Goal: Task Accomplishment & Management: Manage account settings

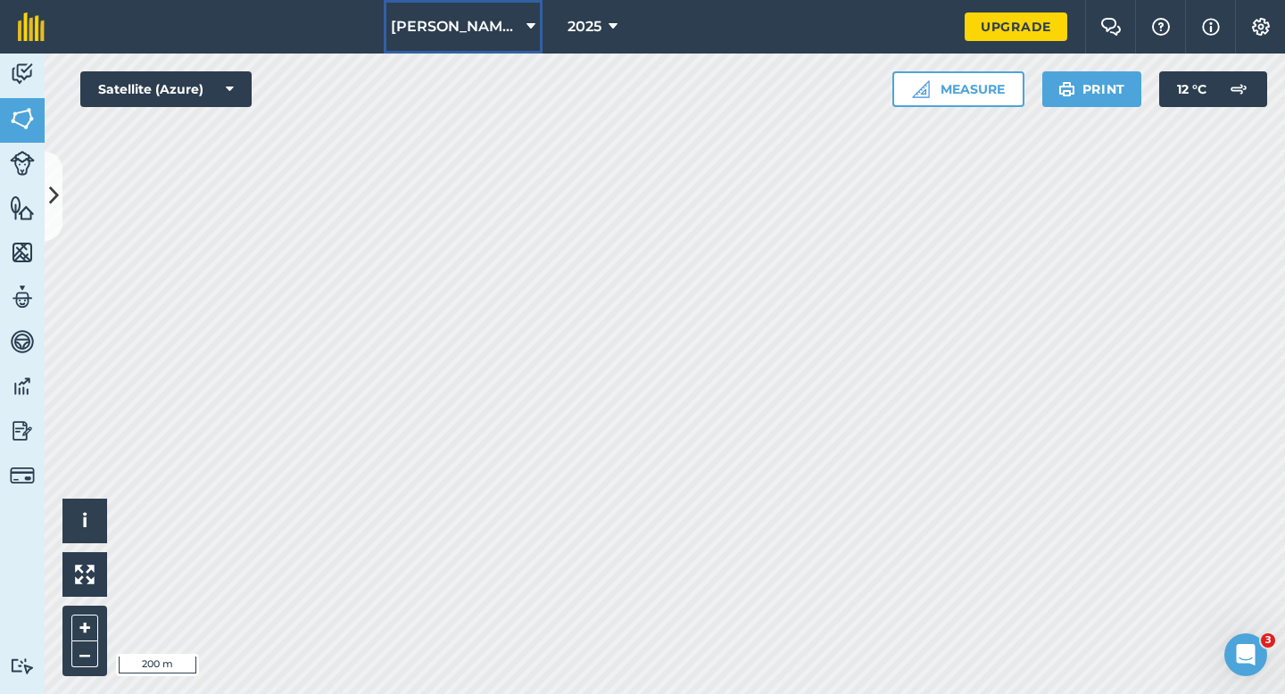
click at [484, 7] on button "[PERSON_NAME] Farming Partnership" at bounding box center [463, 27] width 159 height 54
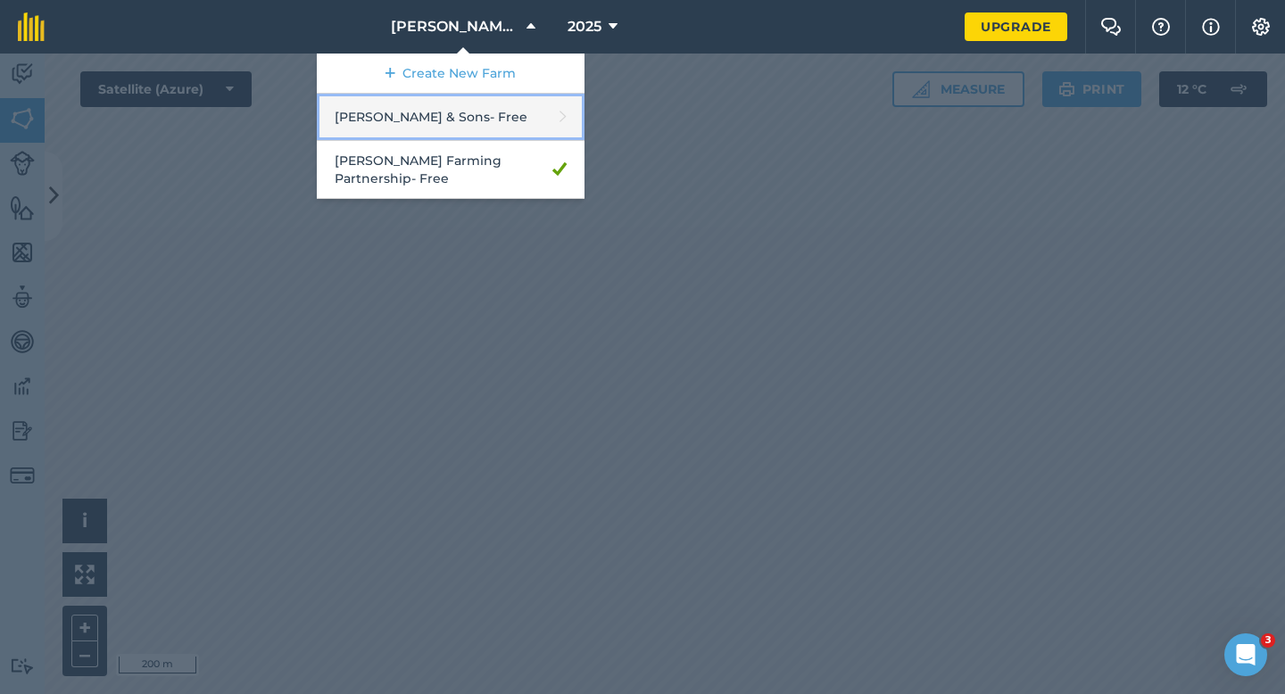
click at [476, 114] on link "[PERSON_NAME] & Sons - Free" at bounding box center [451, 117] width 268 height 47
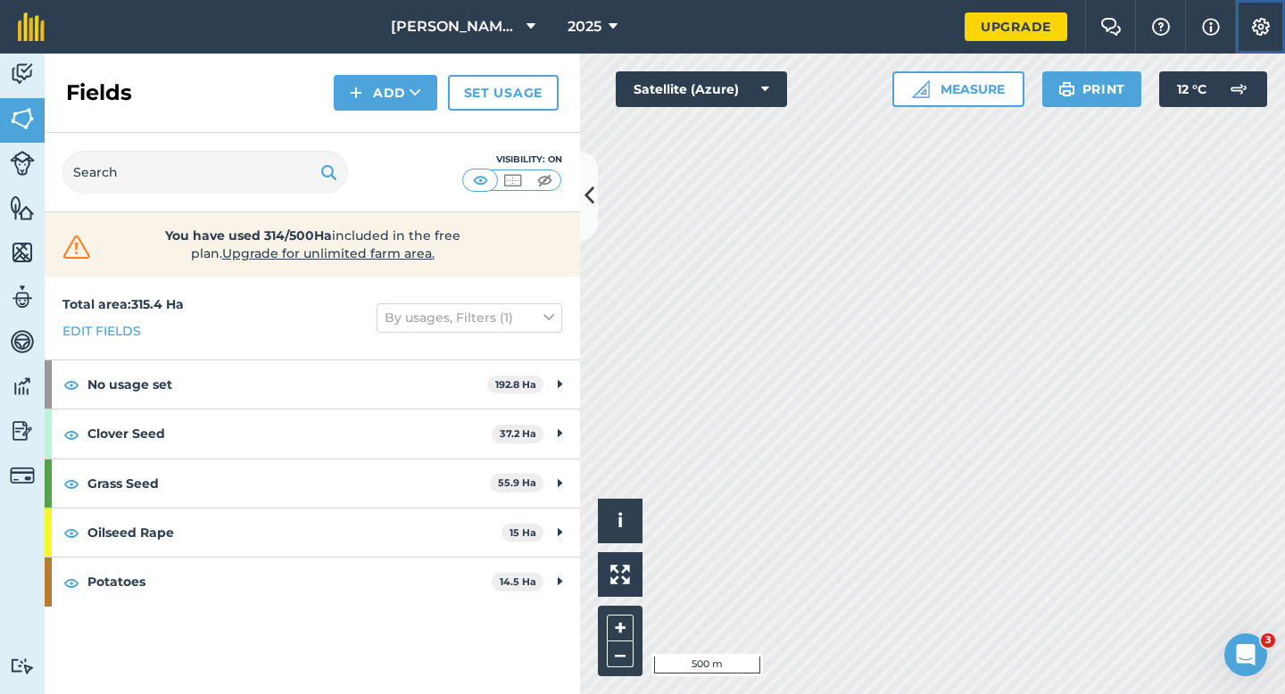
click at [1262, 25] on img at bounding box center [1260, 27] width 21 height 18
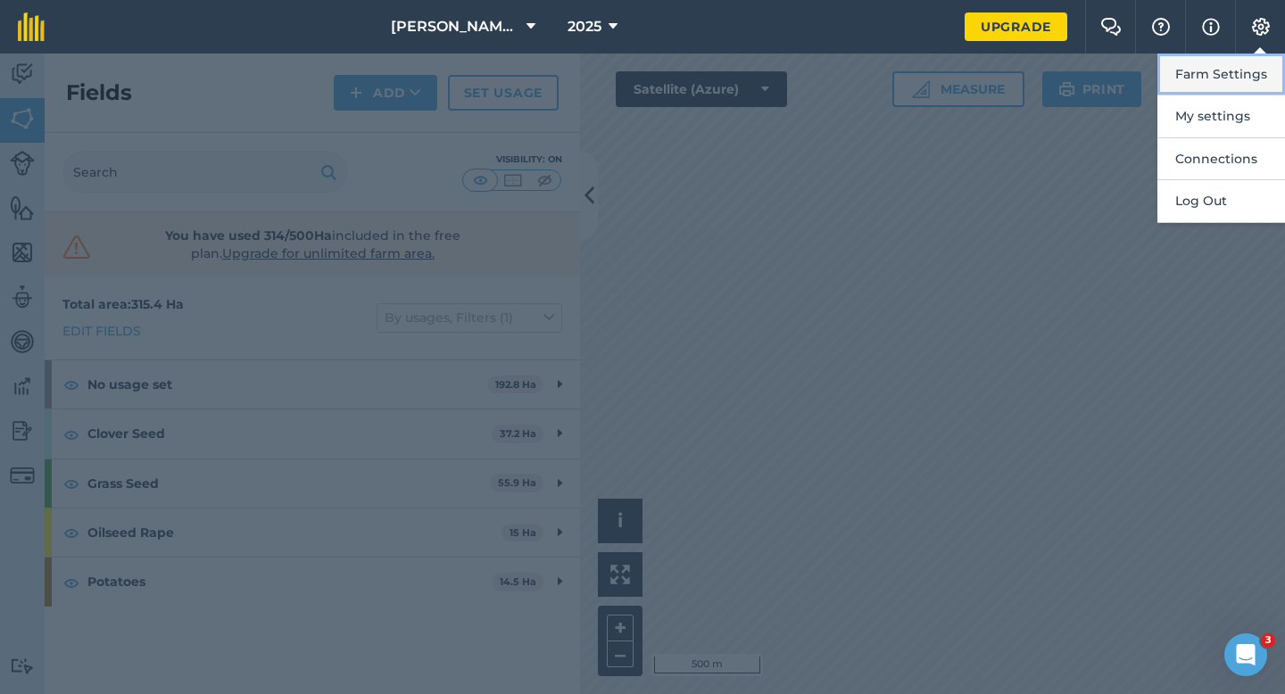
click at [1234, 74] on button "Farm Settings" at bounding box center [1222, 75] width 128 height 42
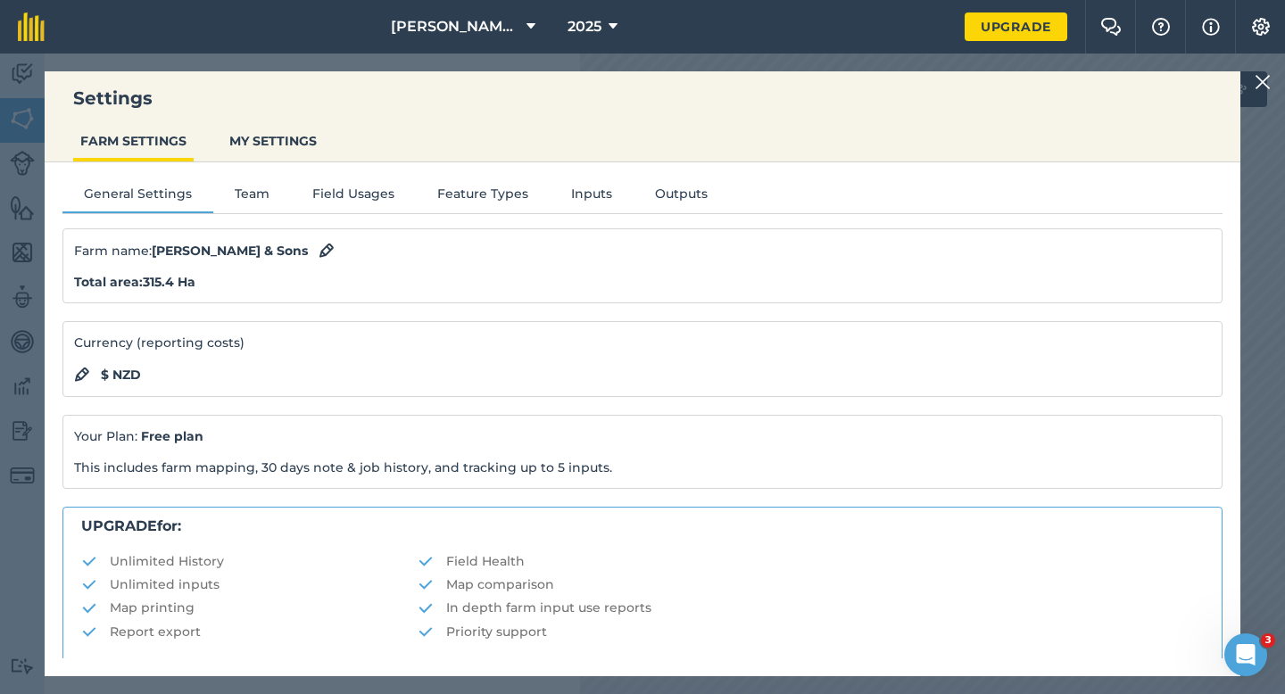
scroll to position [343, 0]
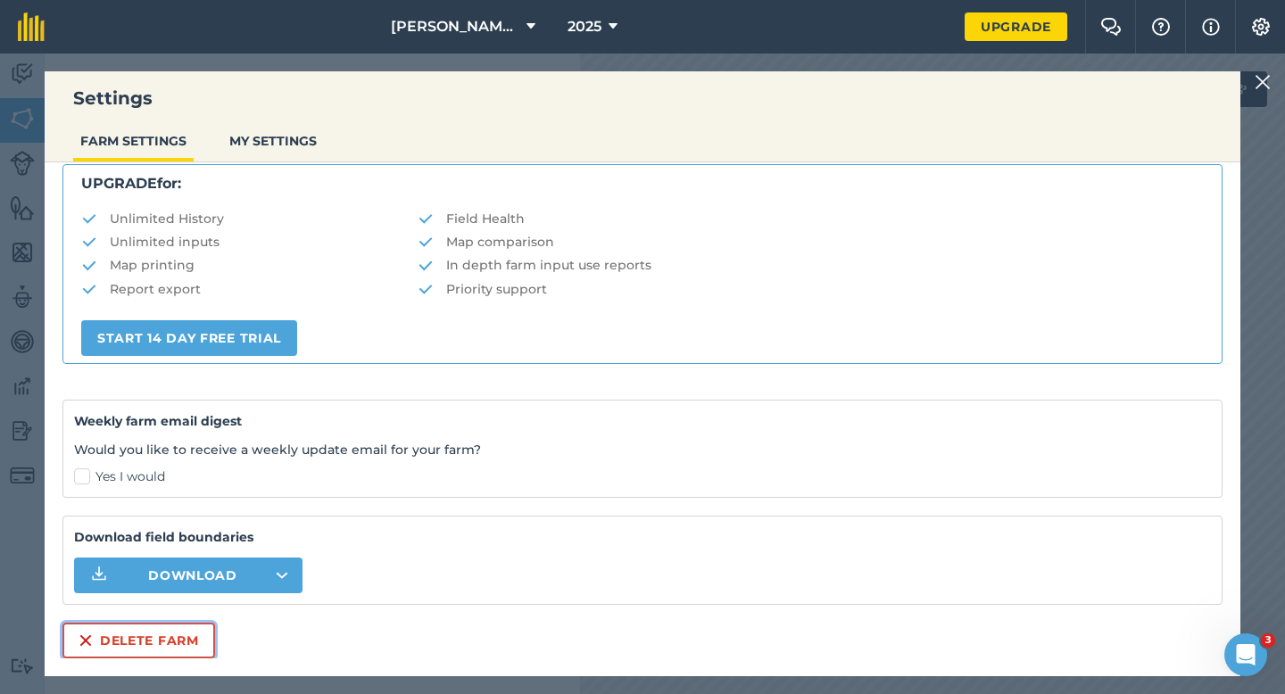
click at [143, 633] on button "Delete farm" at bounding box center [138, 641] width 153 height 36
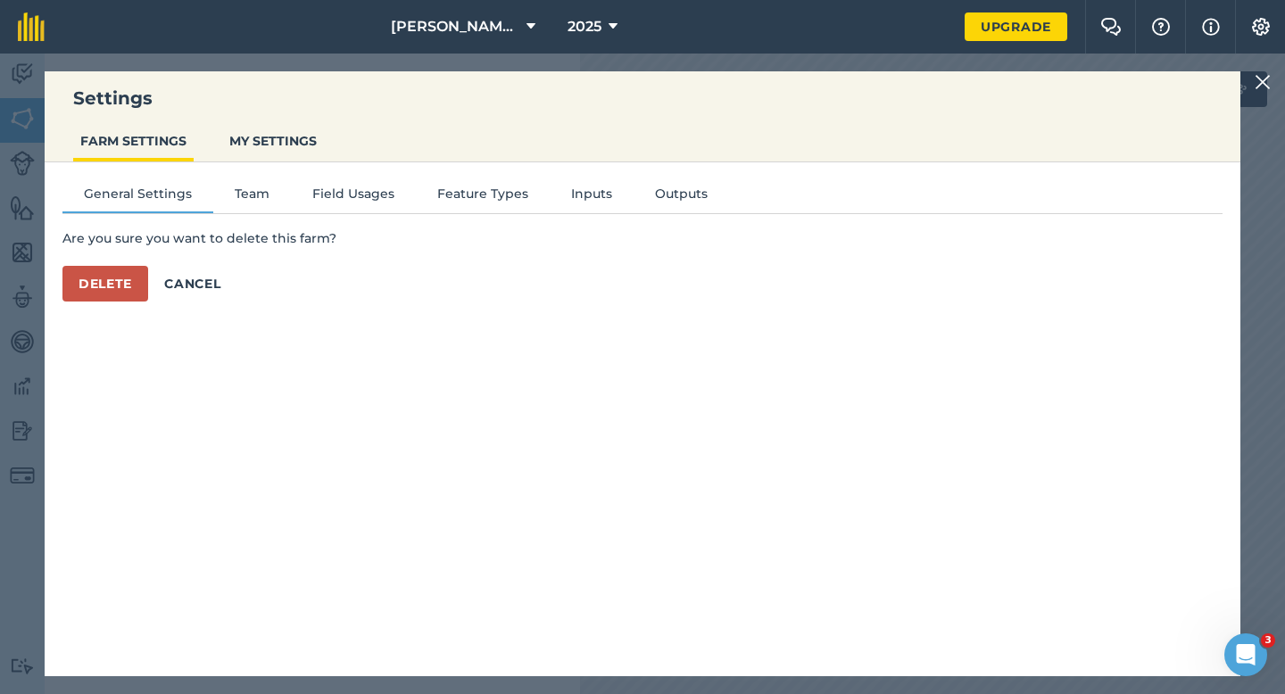
scroll to position [0, 0]
click at [130, 320] on div "General Settings Team Field Usages Feature Types Inputs Outputs Are you sure yo…" at bounding box center [643, 410] width 1196 height 496
click at [130, 304] on div "General Settings Team Field Usages Feature Types Inputs Outputs Are you sure yo…" at bounding box center [643, 410] width 1196 height 496
click at [130, 288] on button "Delete" at bounding box center [105, 284] width 86 height 36
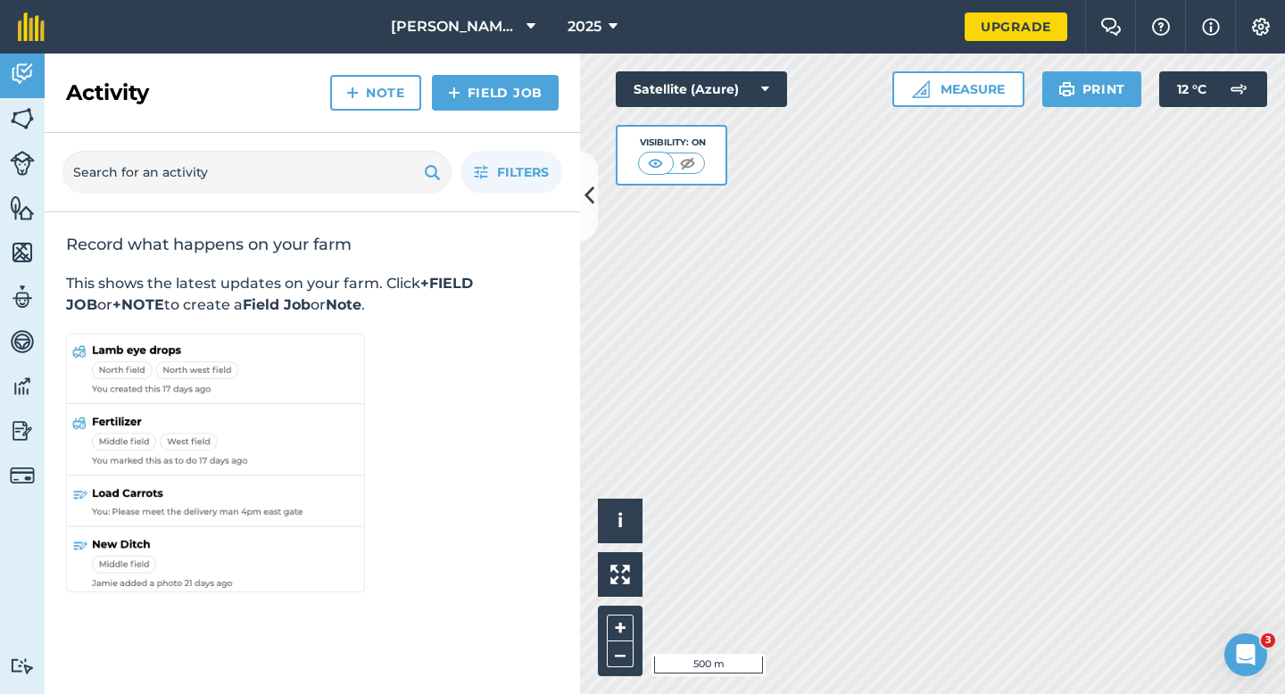
click at [474, 60] on div "Activity Note Field Job" at bounding box center [312, 93] width 535 height 79
click at [474, 44] on button "[PERSON_NAME] Farming Partnership" at bounding box center [463, 27] width 159 height 54
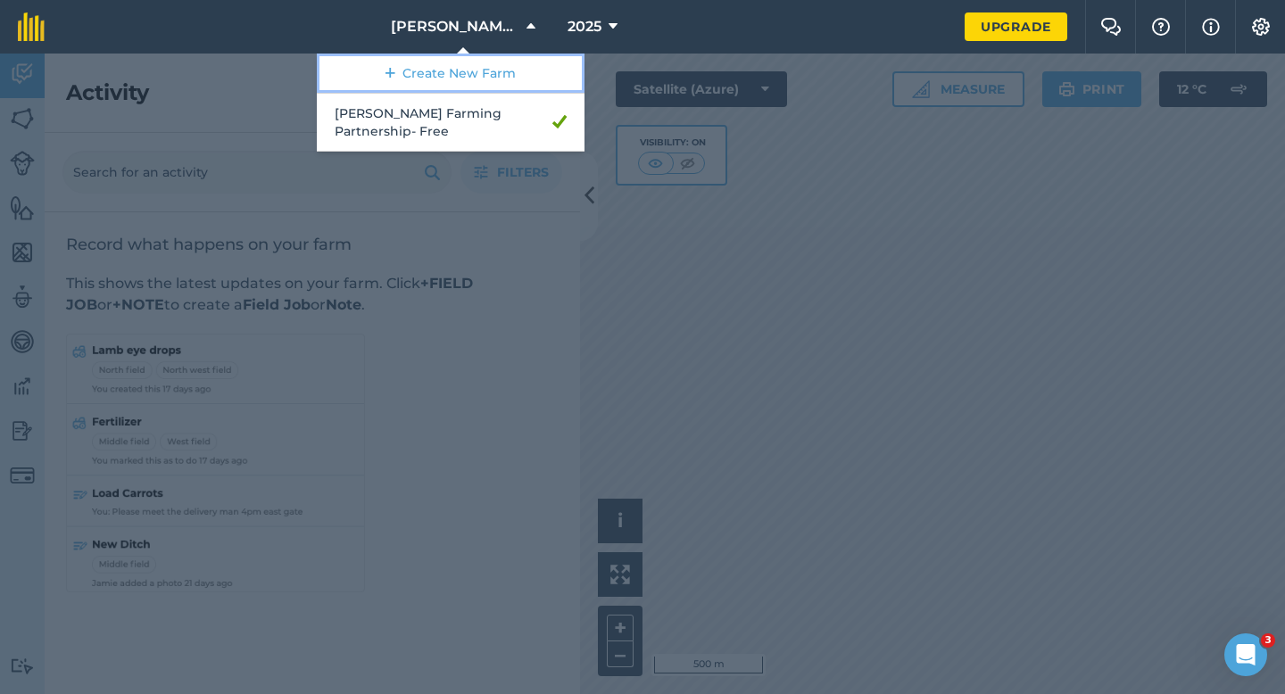
click at [476, 88] on link "Create New Farm" at bounding box center [451, 74] width 268 height 40
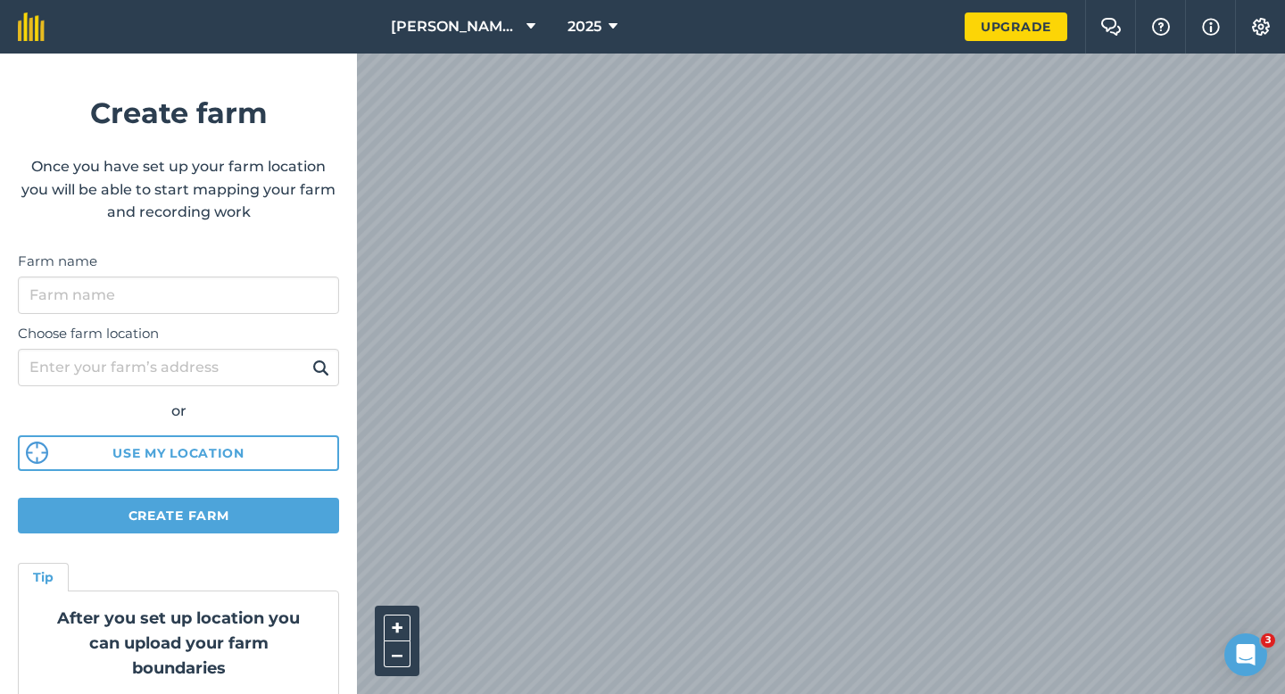
click at [284, 270] on label "Farm name" at bounding box center [178, 261] width 321 height 21
click at [284, 277] on input "Farm name" at bounding box center [178, 295] width 321 height 37
click at [284, 288] on input "Farm name" at bounding box center [178, 295] width 321 height 37
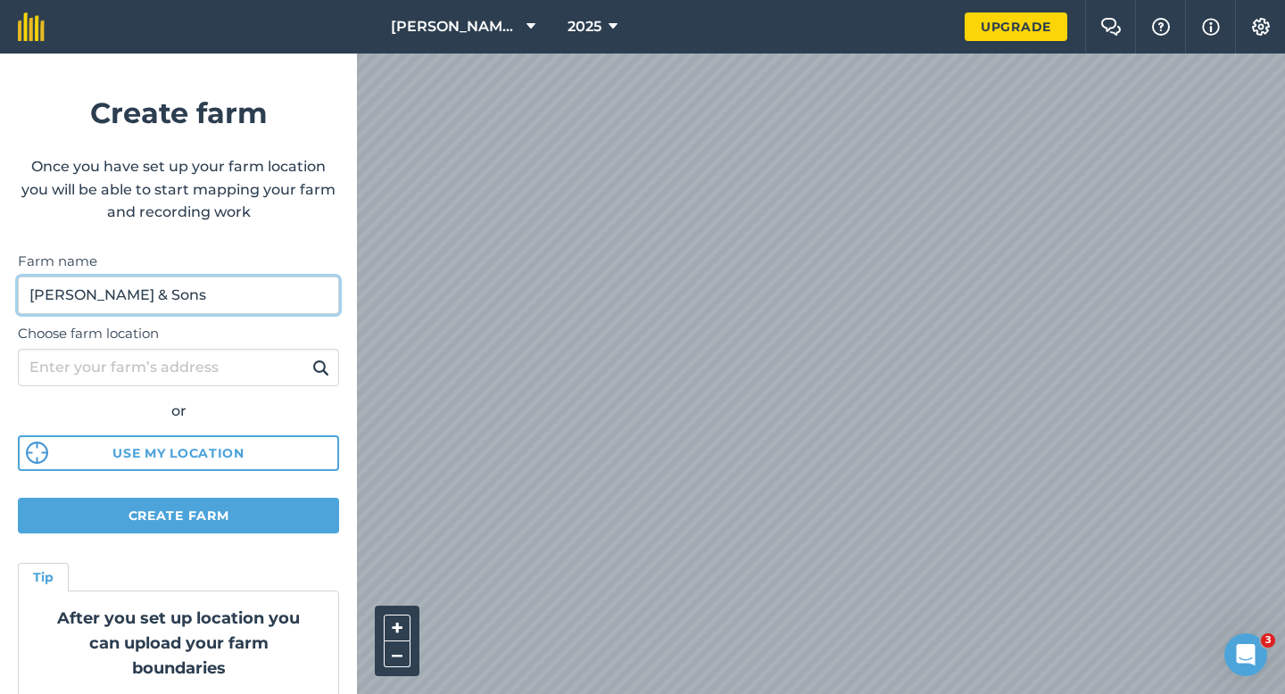
type input "[PERSON_NAME] & Sons"
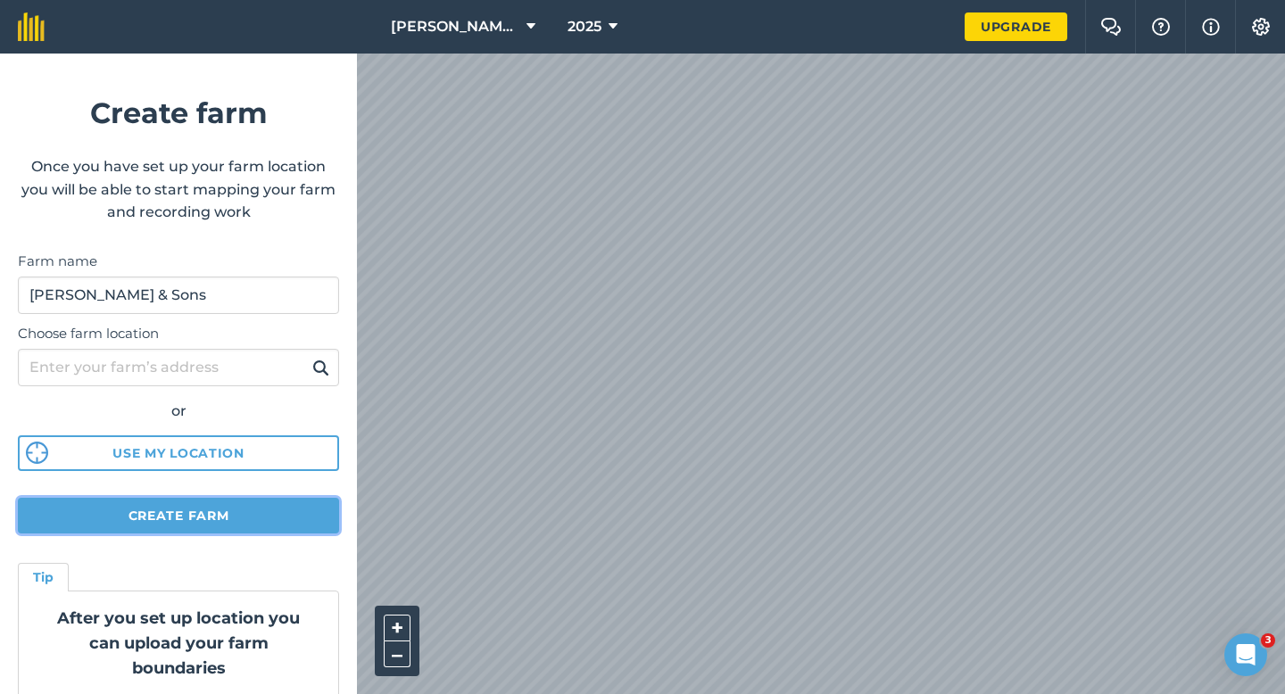
click at [265, 518] on button "Create farm" at bounding box center [178, 516] width 321 height 36
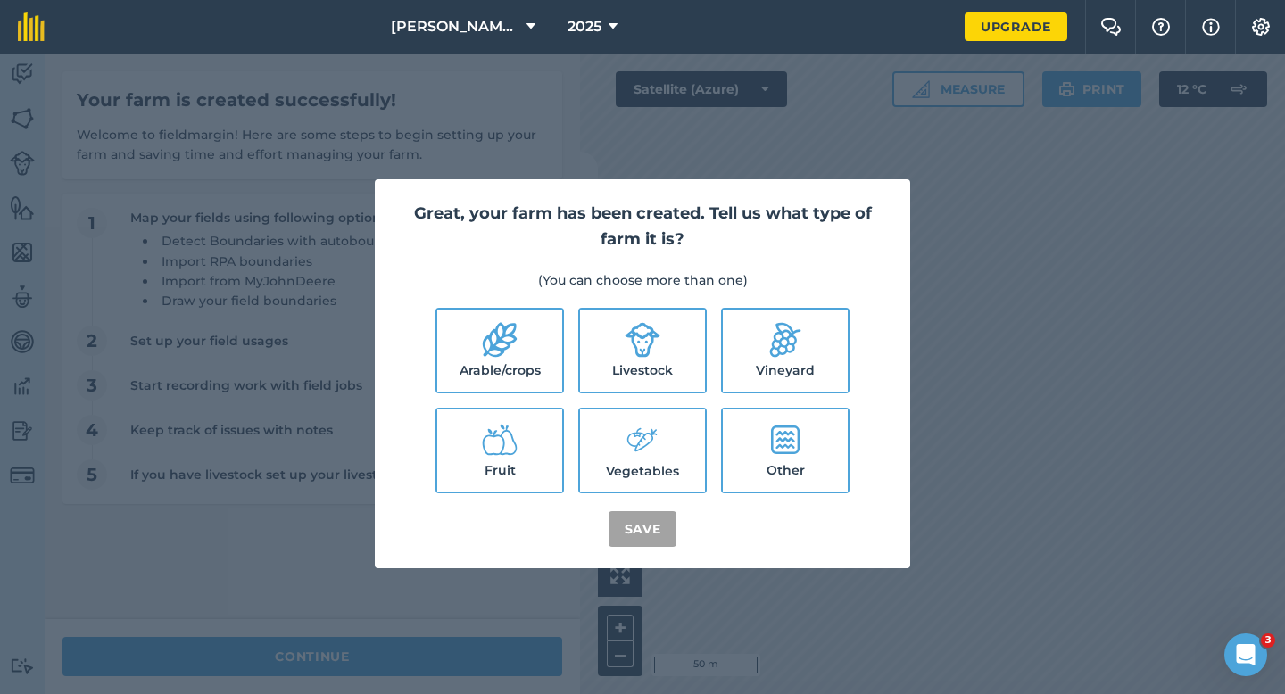
drag, startPoint x: 487, startPoint y: 322, endPoint x: 502, endPoint y: 322, distance: 14.3
click at [488, 322] on icon at bounding box center [500, 340] width 36 height 36
checkbox input "true"
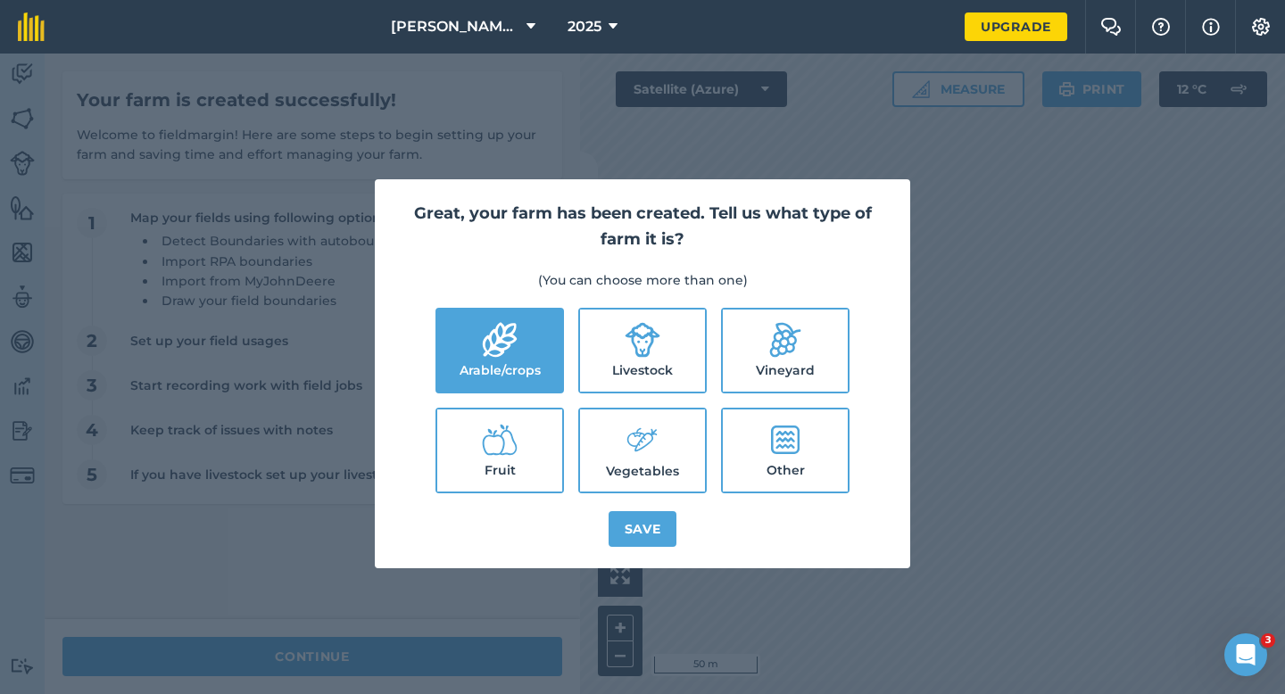
click at [686, 380] on label "Livestock" at bounding box center [642, 351] width 125 height 82
checkbox input "true"
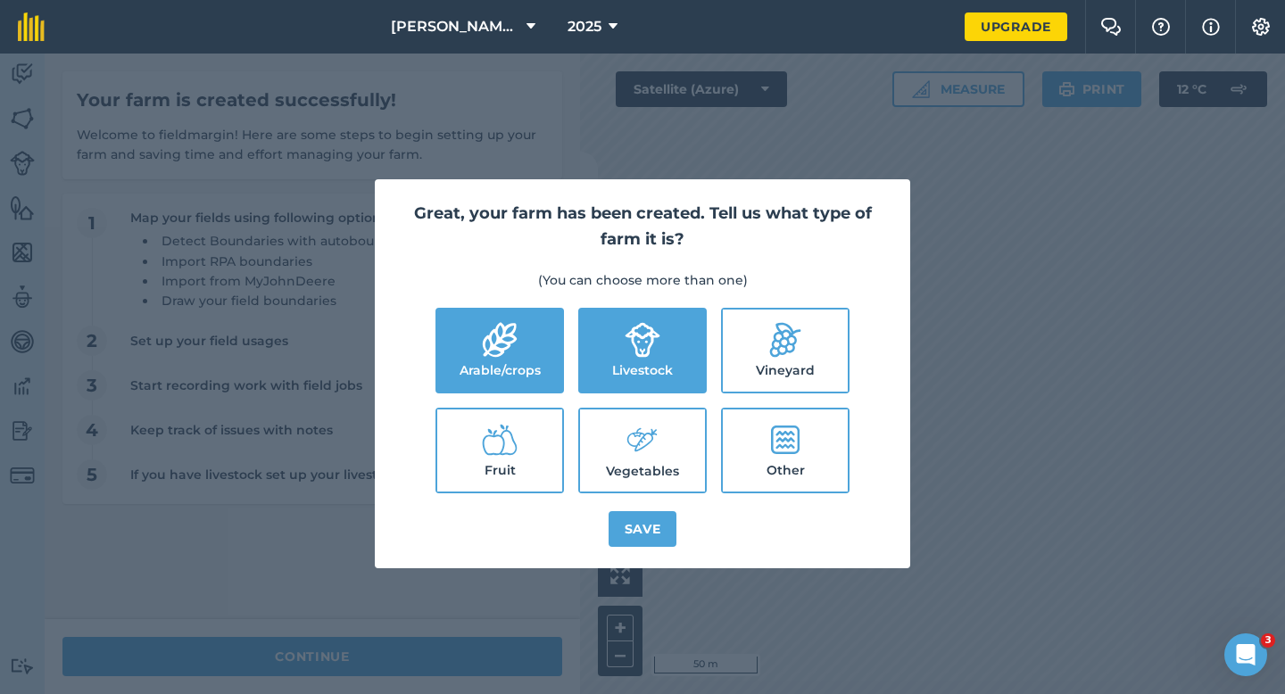
click at [673, 446] on label "Vegetables" at bounding box center [642, 451] width 125 height 82
checkbox input "true"
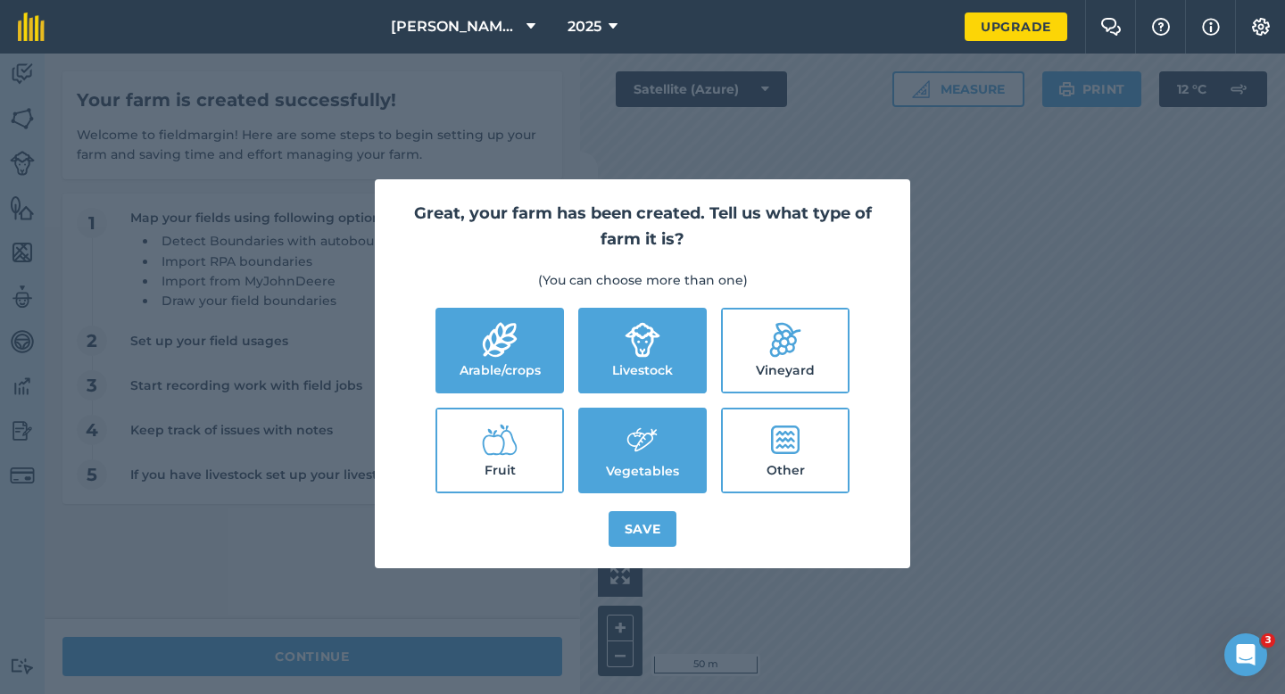
click at [527, 439] on label "Fruit" at bounding box center [499, 451] width 125 height 82
checkbox input "true"
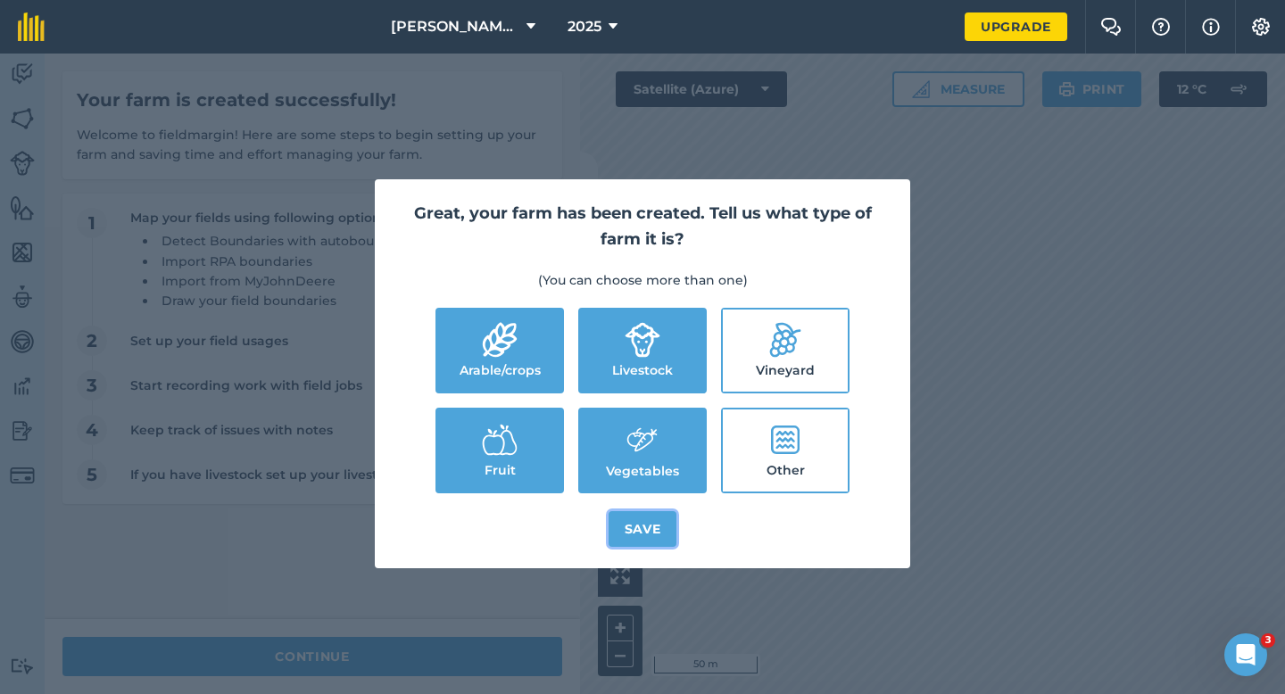
click at [660, 515] on button "Save" at bounding box center [643, 529] width 69 height 36
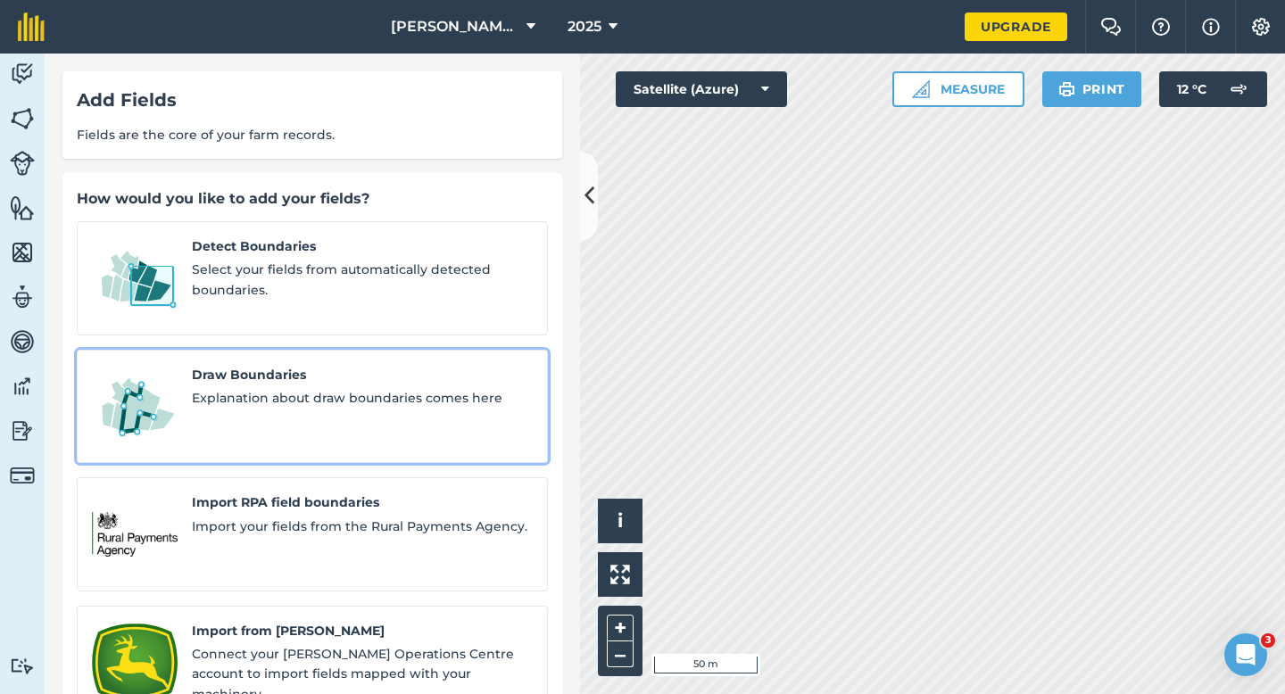
click at [320, 409] on link "Draw Boundaries Explanation about draw boundaries comes here" at bounding box center [312, 407] width 471 height 114
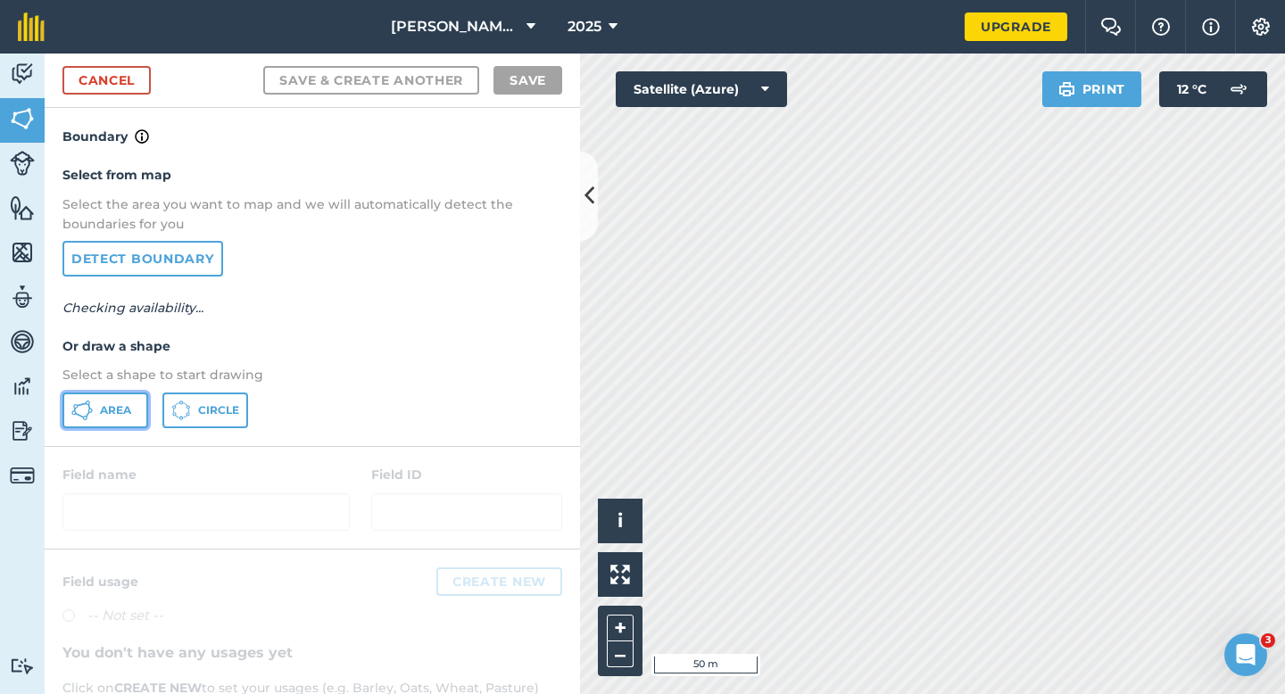
click at [112, 411] on span "Area" at bounding box center [115, 410] width 31 height 14
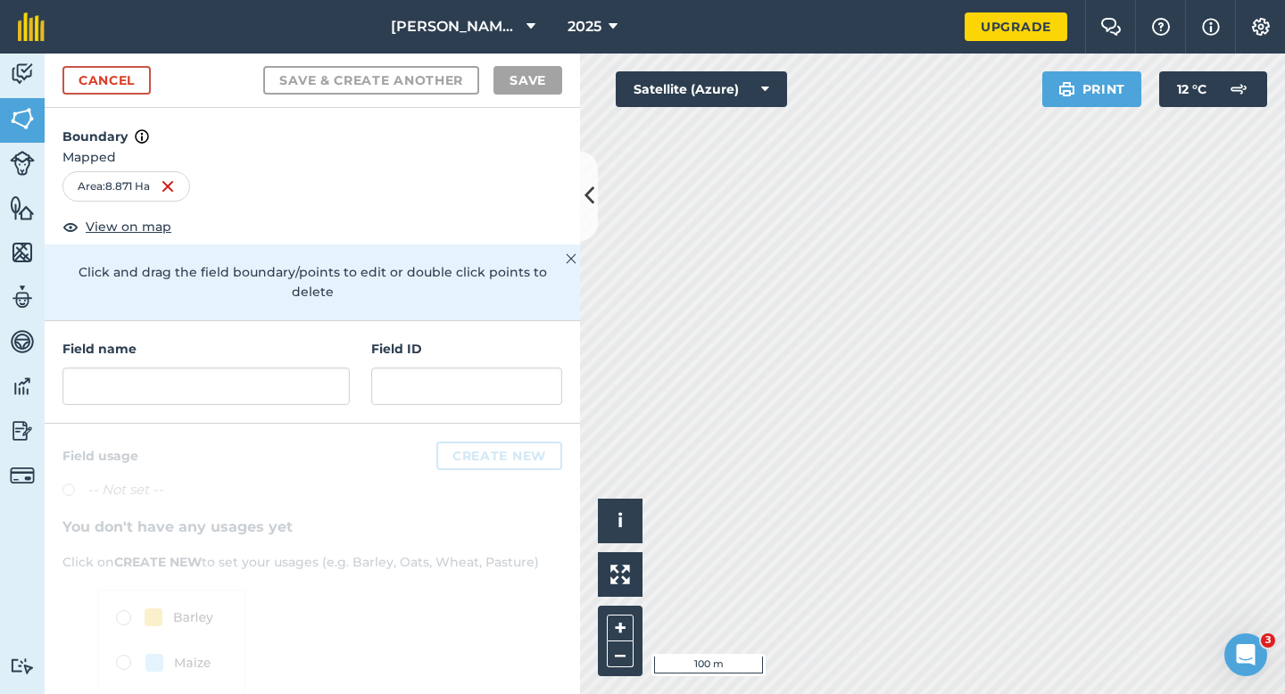
click at [295, 344] on div "Field name" at bounding box center [205, 372] width 287 height 66
click at [295, 368] on input "text" at bounding box center [205, 386] width 287 height 37
click at [256, 347] on div "Field name" at bounding box center [205, 372] width 287 height 66
type input "S"
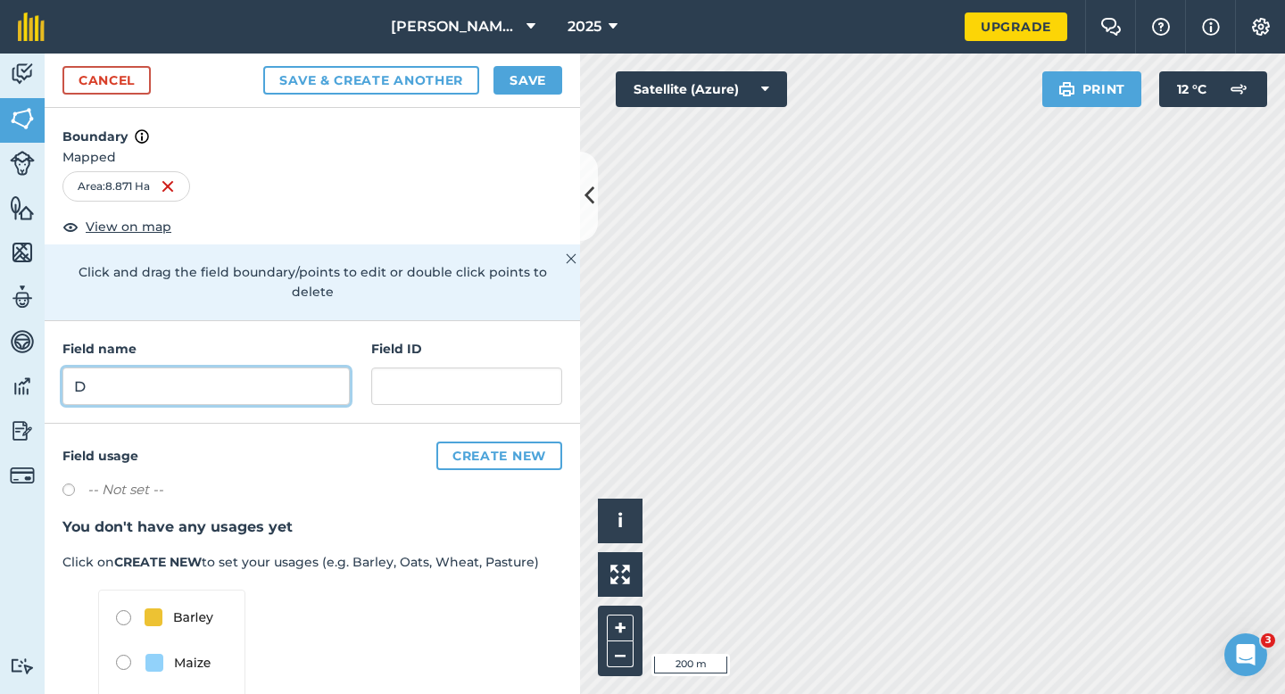
type input "D"
click at [512, 94] on button "Save" at bounding box center [528, 80] width 69 height 29
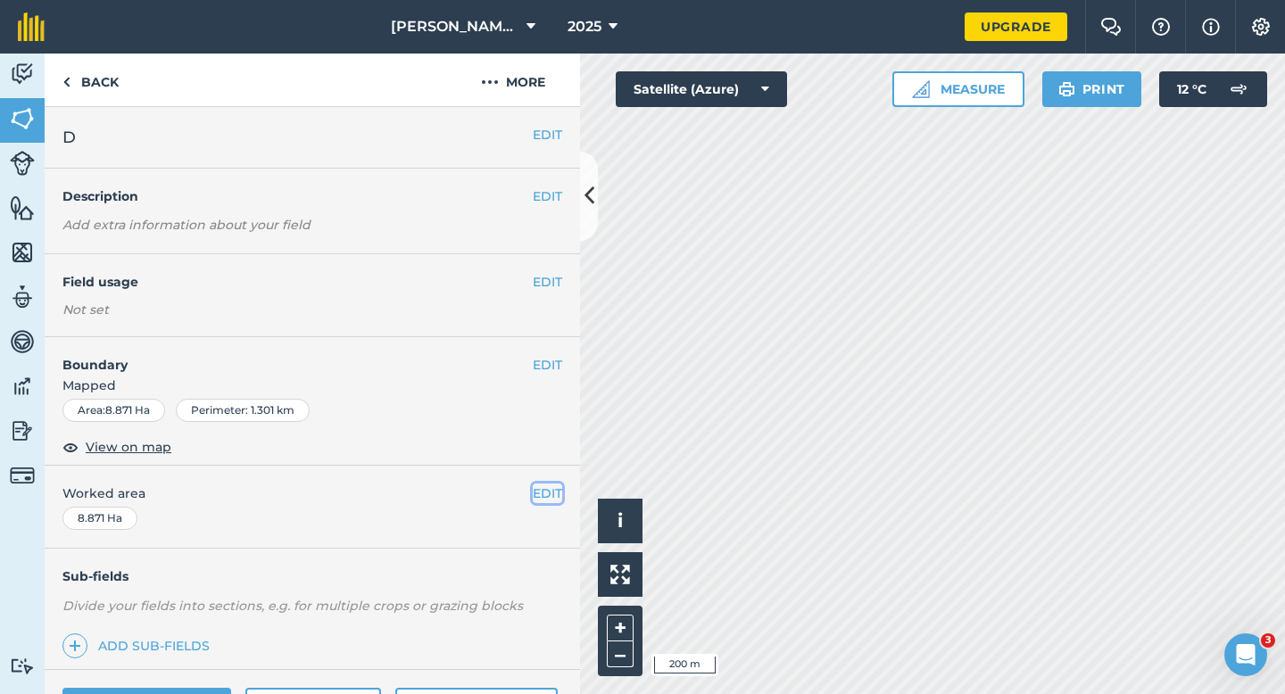
click at [553, 494] on button "EDIT" at bounding box center [547, 494] width 29 height 20
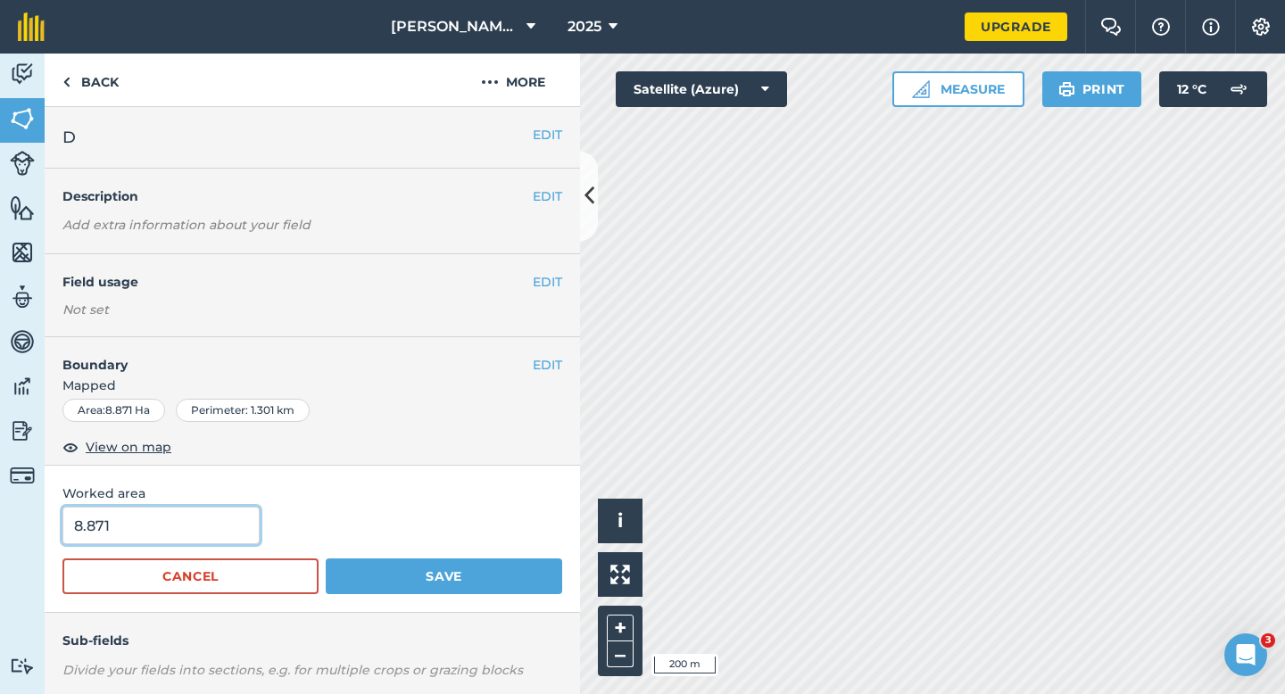
click at [196, 525] on input "8.871" at bounding box center [160, 525] width 197 height 37
type input "8.8"
click at [326, 559] on button "Save" at bounding box center [444, 577] width 237 height 36
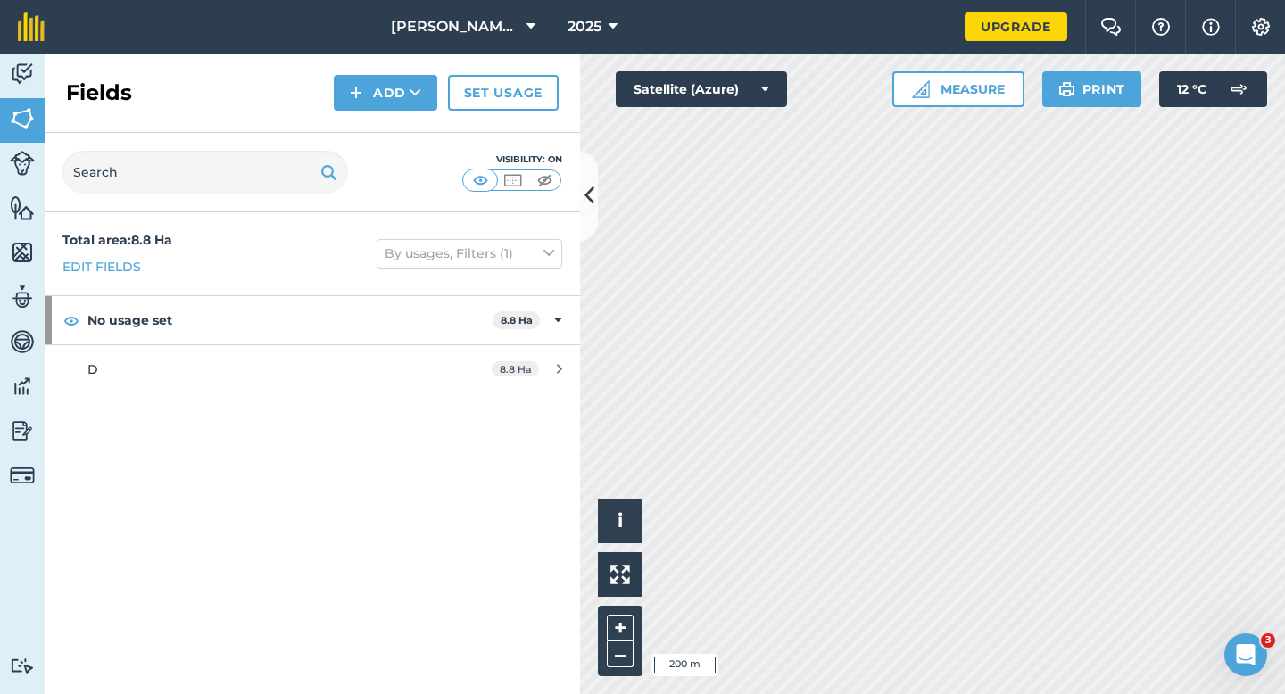
click at [382, 117] on div "Fields Add Set usage" at bounding box center [312, 93] width 535 height 79
click at [387, 97] on button "Add" at bounding box center [386, 93] width 104 height 36
click at [387, 127] on link "Draw" at bounding box center [385, 132] width 98 height 39
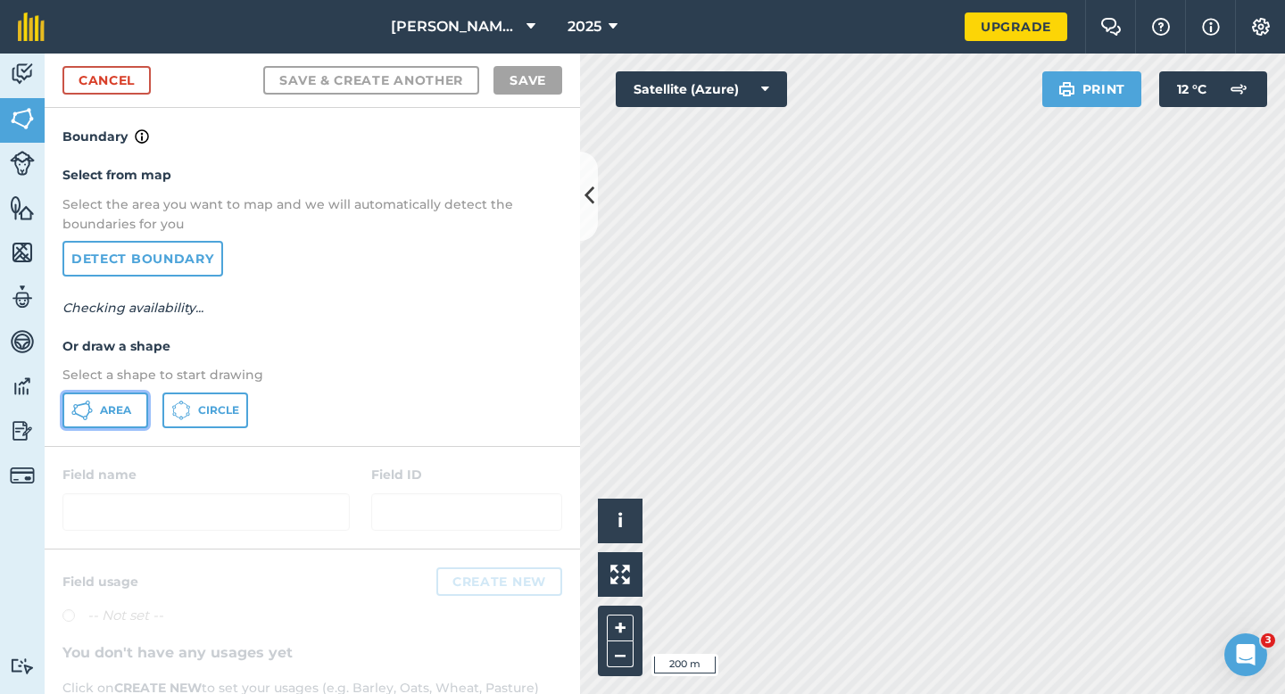
click at [107, 409] on span "Area" at bounding box center [115, 410] width 31 height 14
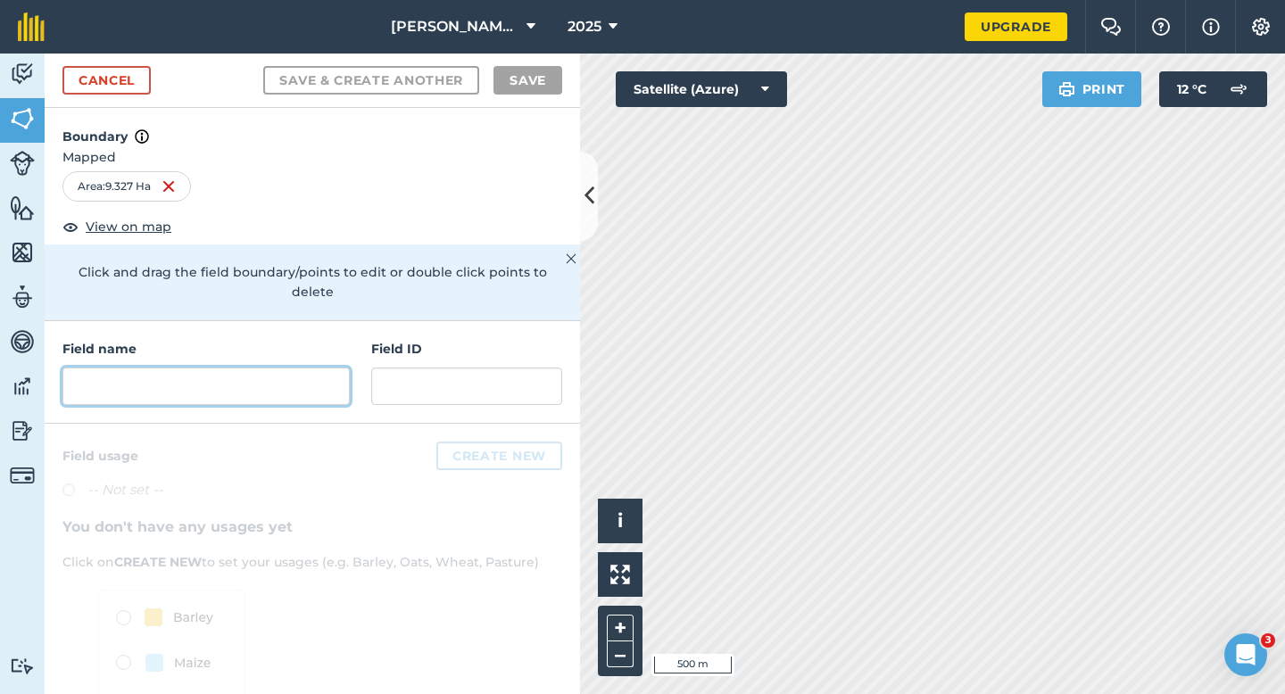
click at [285, 371] on input "text" at bounding box center [205, 386] width 287 height 37
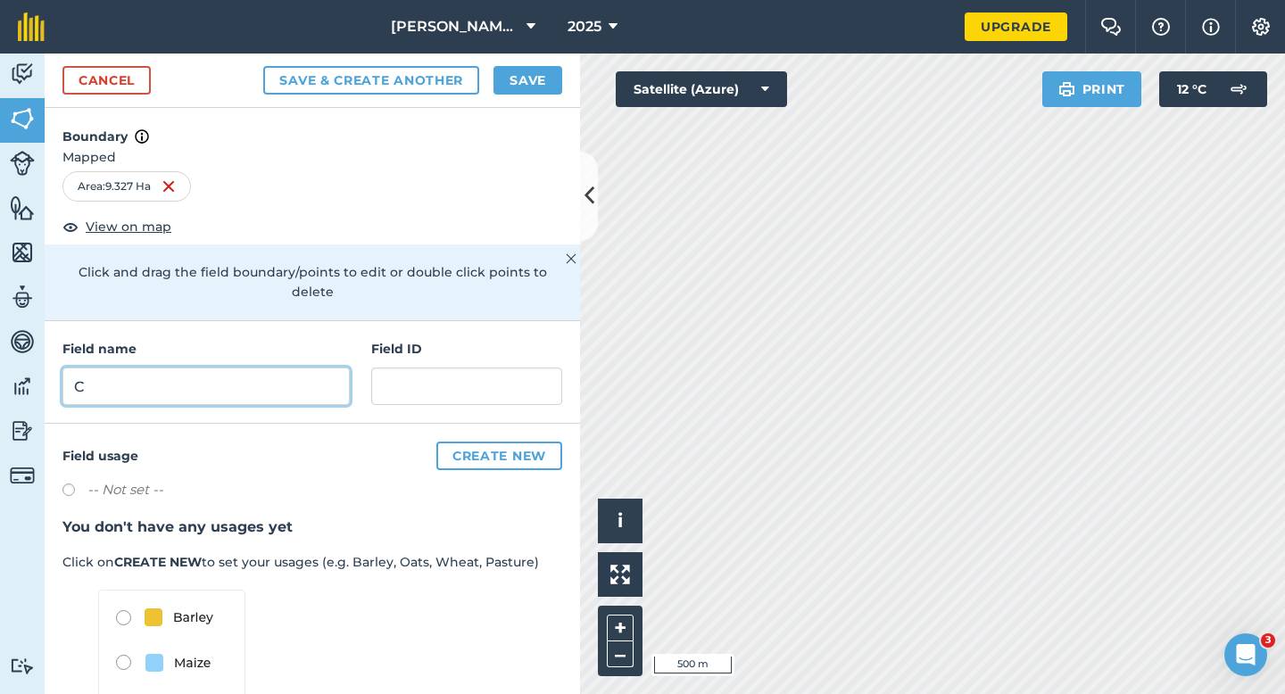
type input "C"
click at [524, 86] on button "Save" at bounding box center [528, 80] width 69 height 29
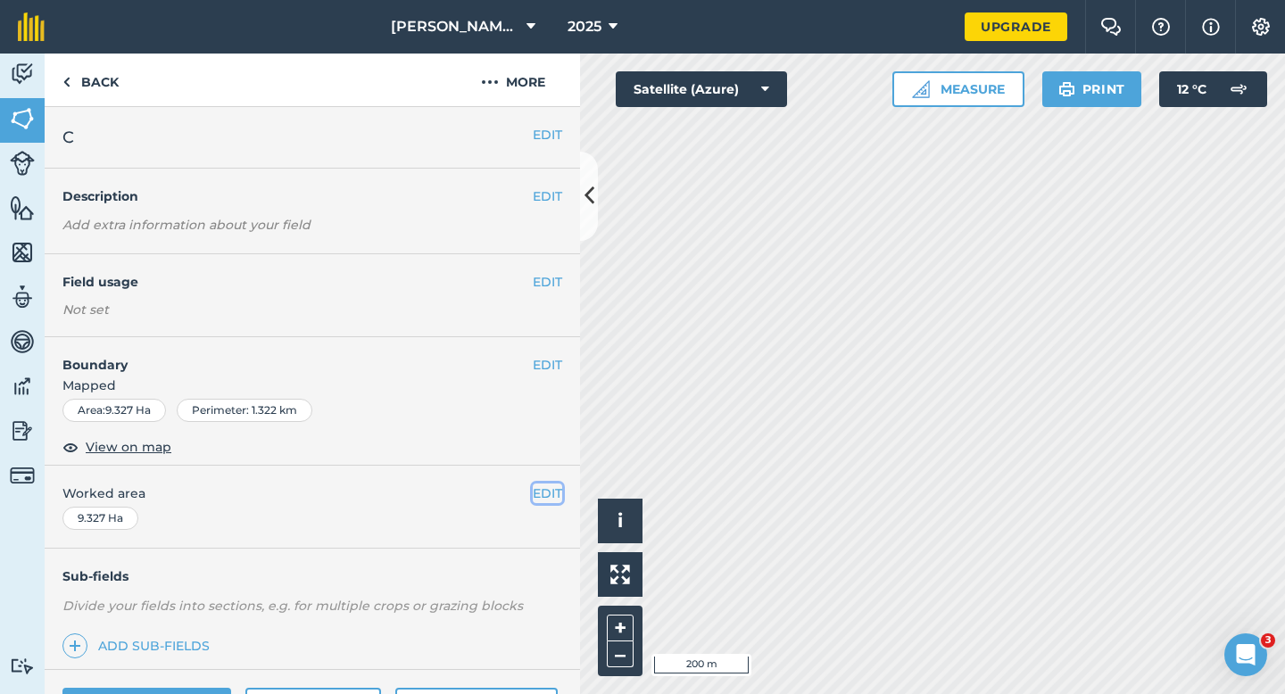
click at [539, 491] on button "EDIT" at bounding box center [547, 494] width 29 height 20
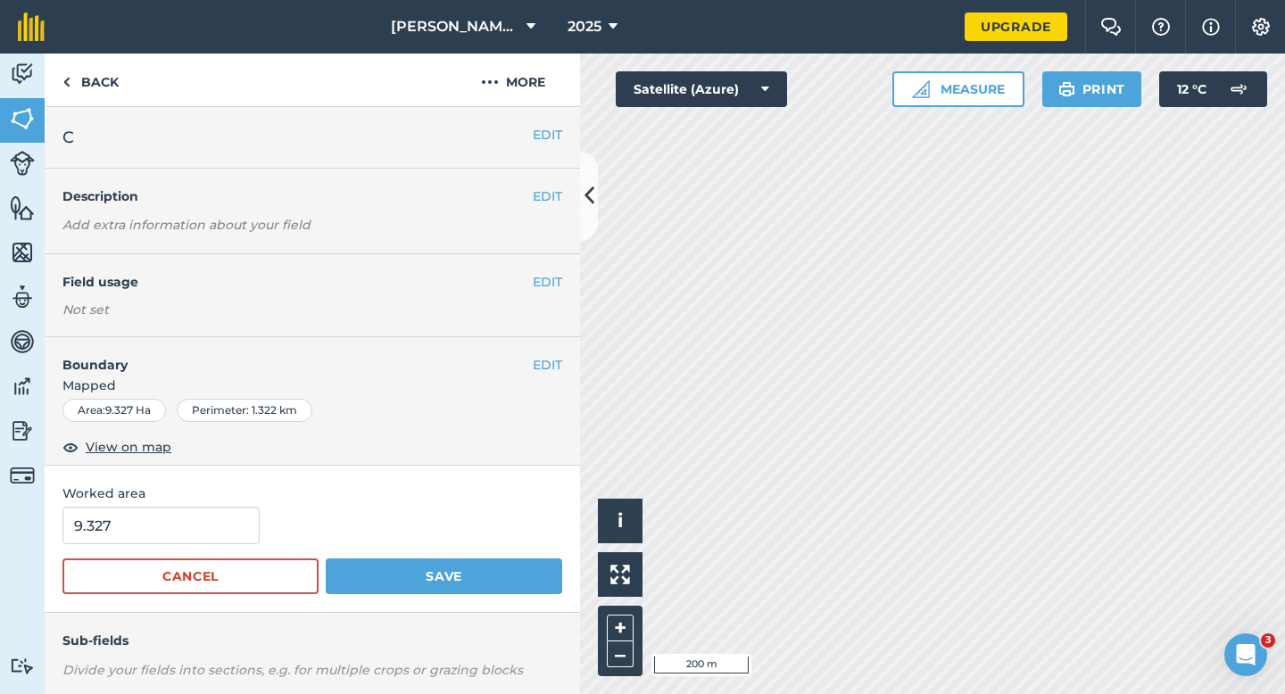
click at [171, 558] on form "9.327 Cancel Save" at bounding box center [312, 550] width 500 height 87
click at [171, 532] on input "9.327" at bounding box center [160, 525] width 197 height 37
type input "9.3"
click at [326, 559] on button "Save" at bounding box center [444, 577] width 237 height 36
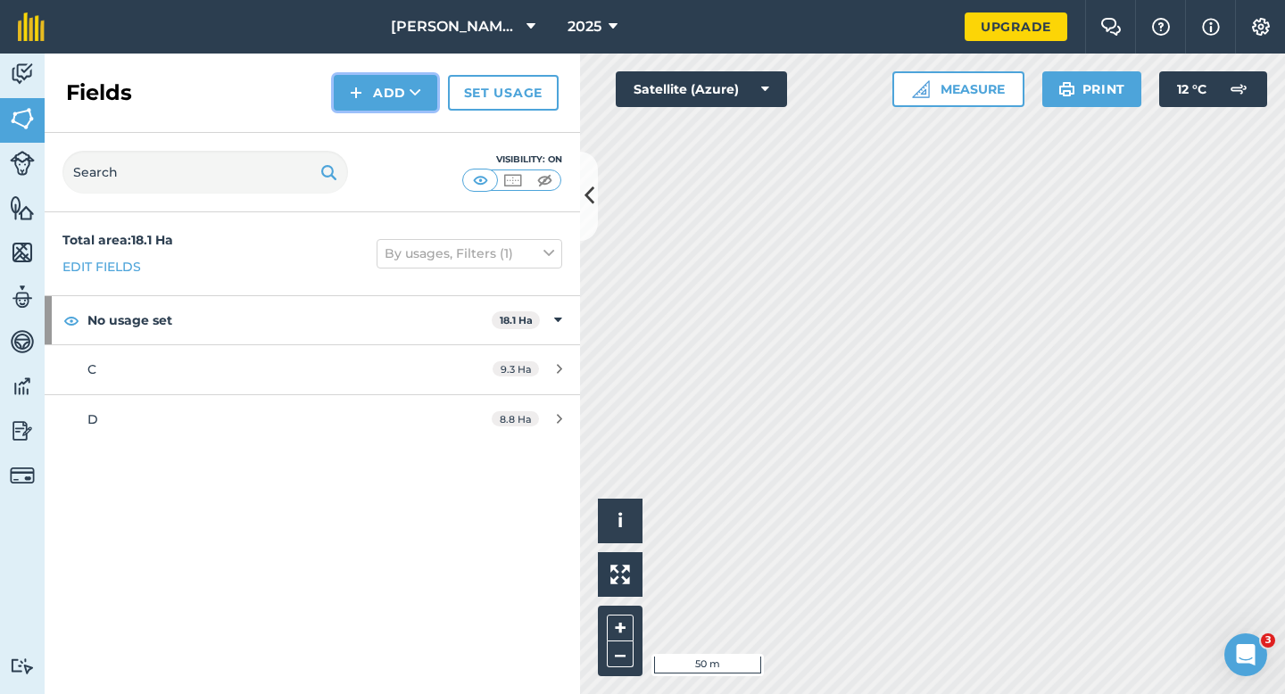
click at [358, 109] on button "Add" at bounding box center [386, 93] width 104 height 36
click at [359, 124] on link "Draw" at bounding box center [385, 132] width 98 height 39
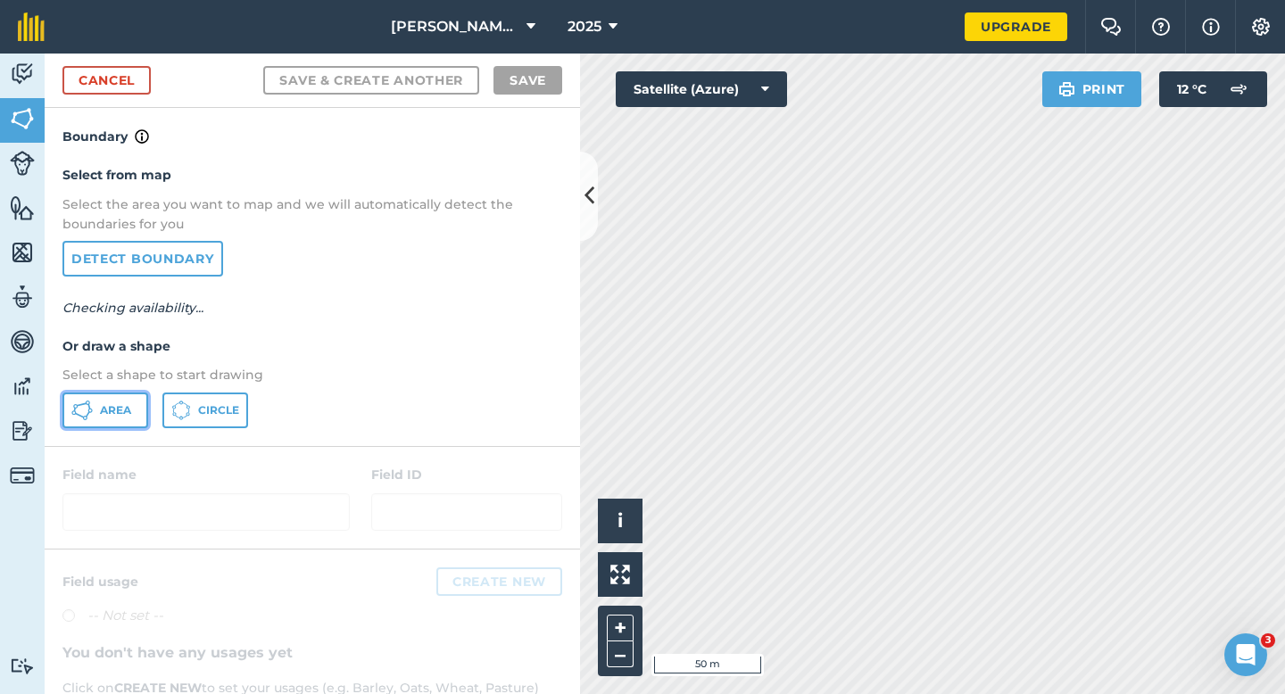
click at [111, 394] on button "Area" at bounding box center [105, 411] width 86 height 36
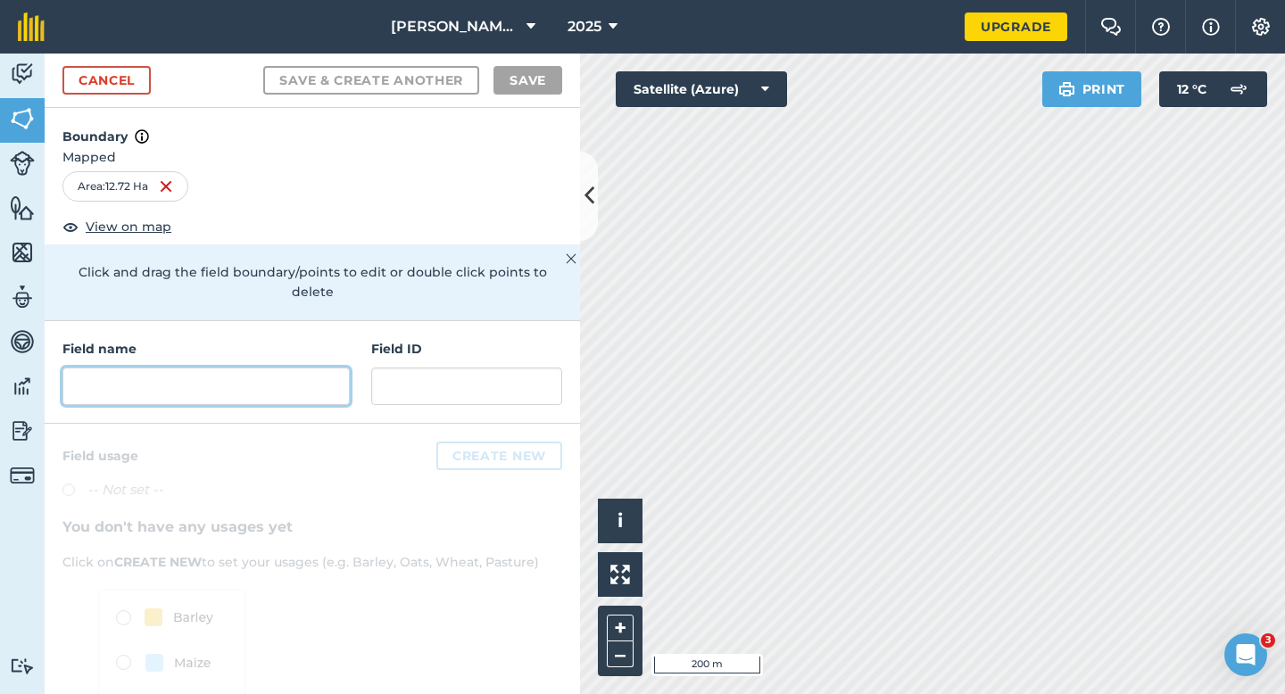
click at [228, 368] on input "text" at bounding box center [205, 386] width 287 height 37
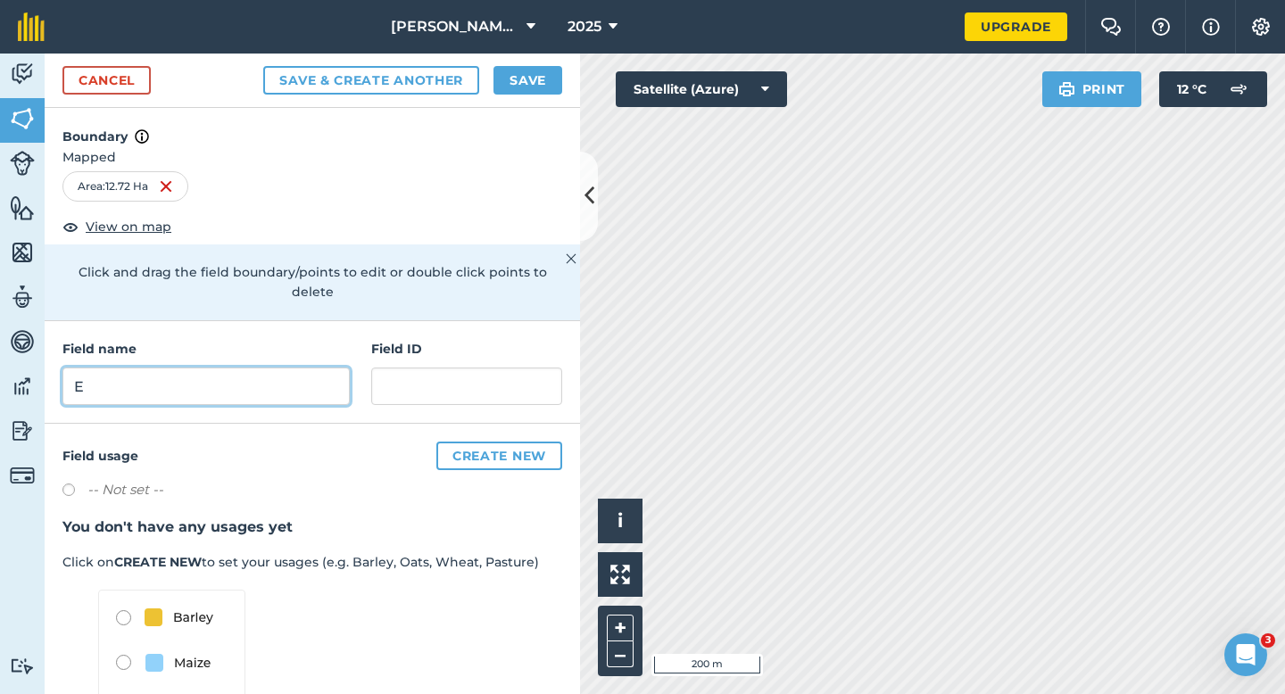
type input "E"
click at [519, 73] on button "Save" at bounding box center [528, 80] width 69 height 29
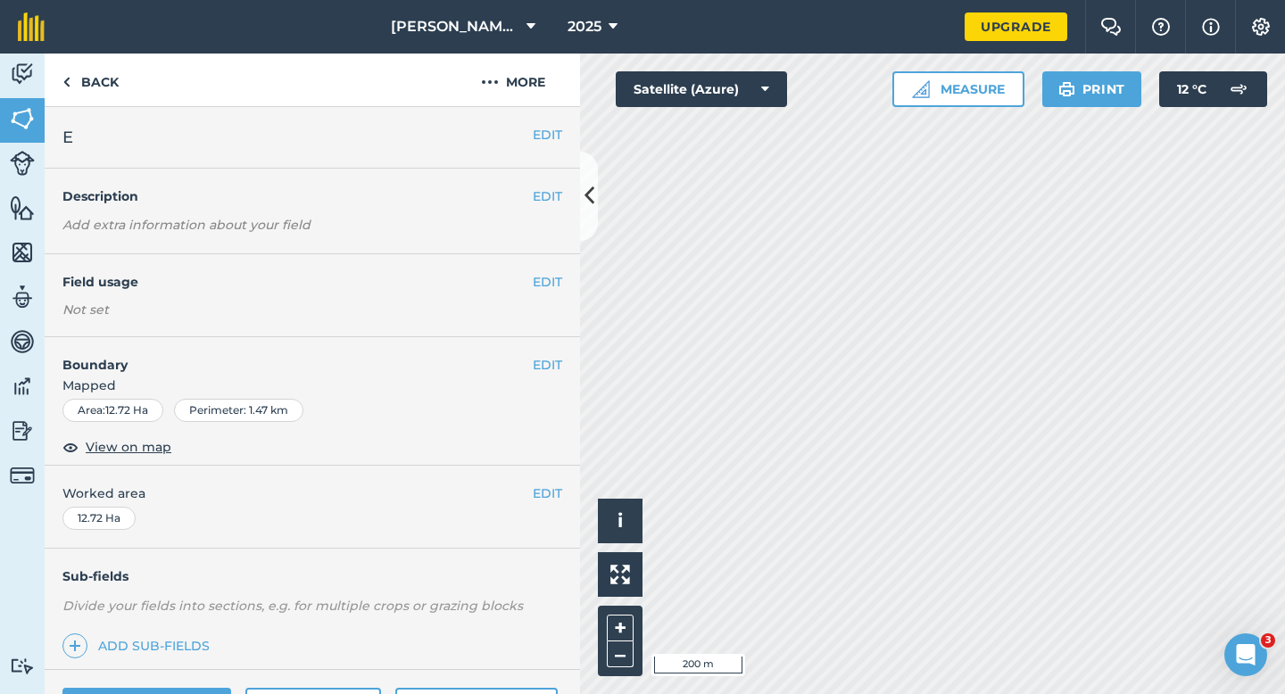
click at [541, 508] on div "EDIT Worked area 12.72 Ha" at bounding box center [312, 507] width 535 height 83
click at [541, 499] on button "EDIT" at bounding box center [547, 494] width 29 height 20
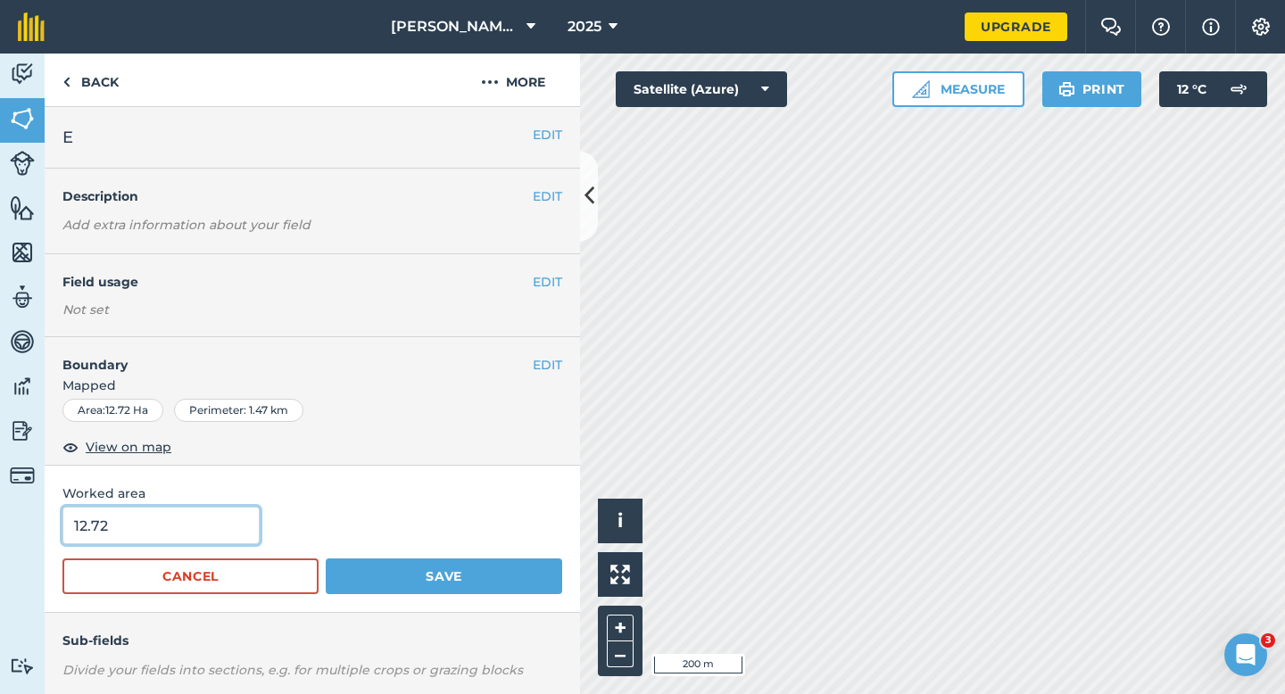
click at [183, 515] on input "12.72" at bounding box center [160, 525] width 197 height 37
click at [170, 525] on input "12.72" at bounding box center [160, 525] width 197 height 37
type input "12.7"
click at [326, 559] on button "Save" at bounding box center [444, 577] width 237 height 36
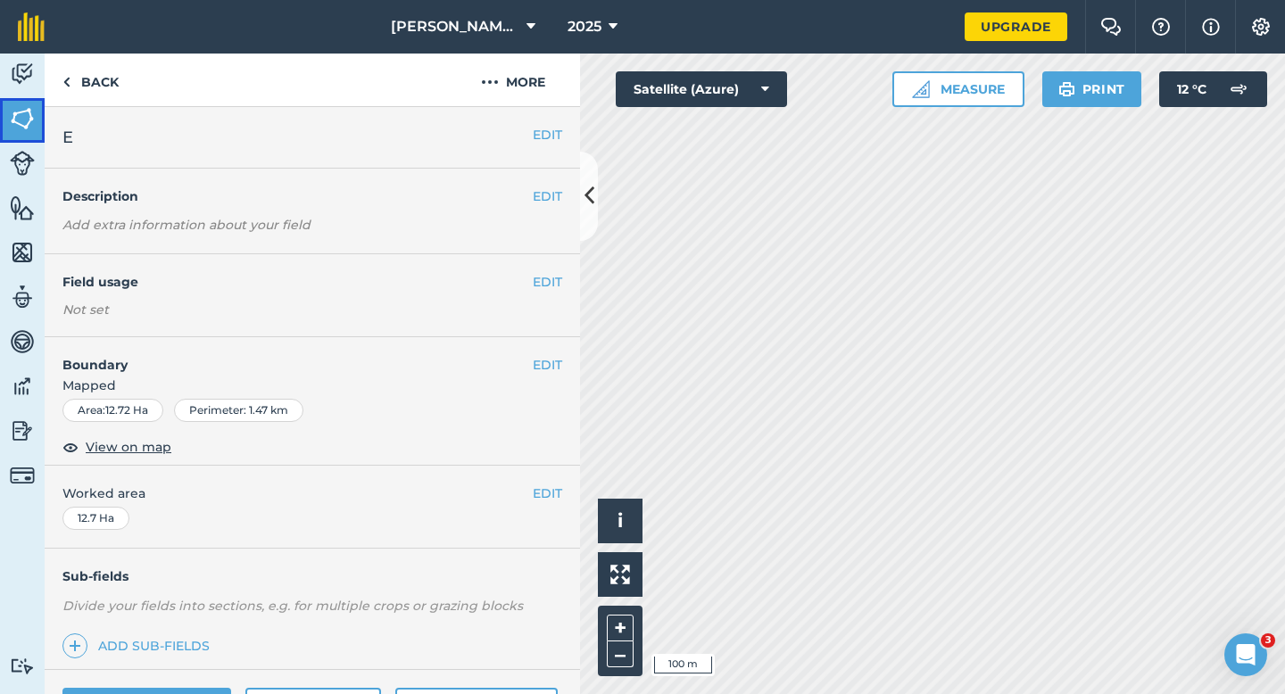
click at [21, 119] on img at bounding box center [22, 118] width 25 height 27
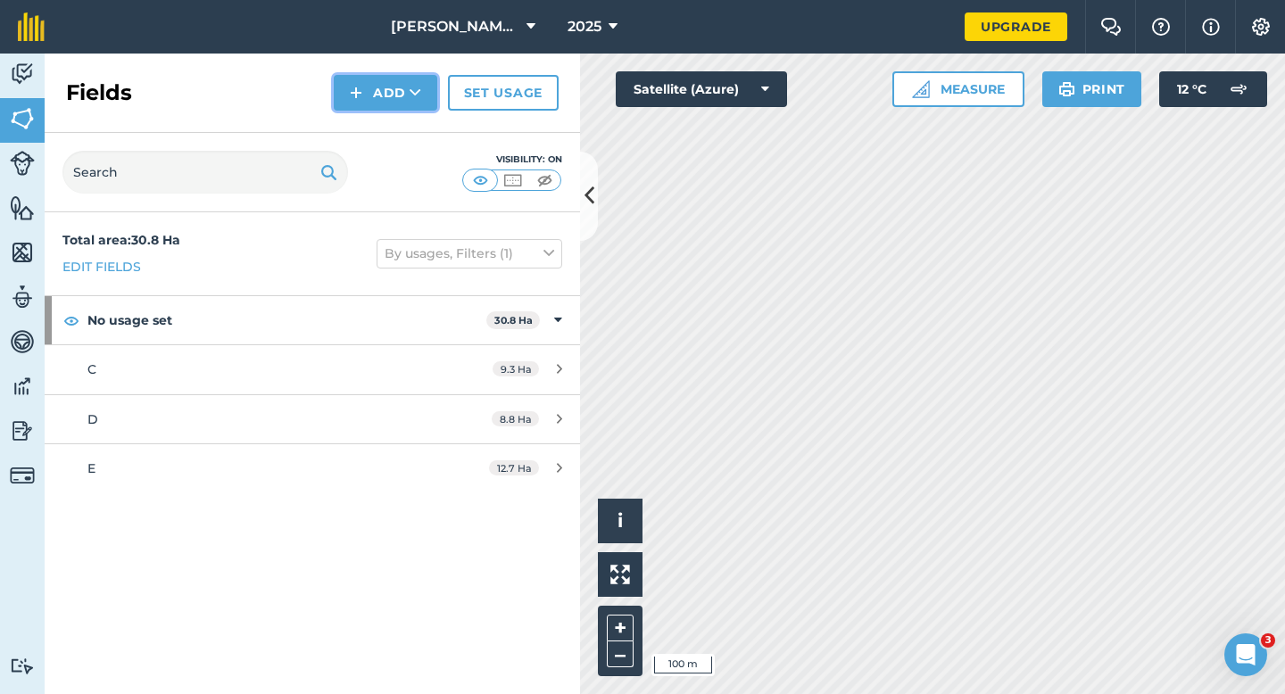
click at [365, 109] on button "Add" at bounding box center [386, 93] width 104 height 36
click at [369, 118] on link "Draw" at bounding box center [385, 132] width 98 height 39
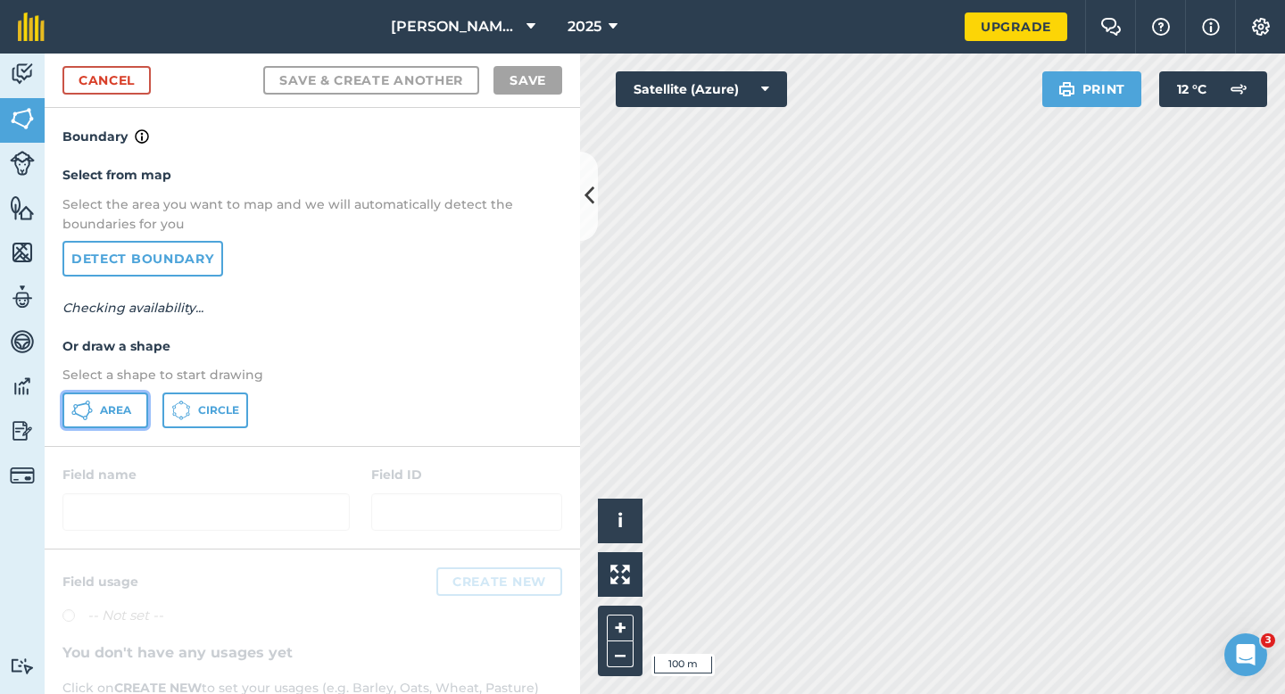
click at [120, 409] on span "Area" at bounding box center [115, 410] width 31 height 14
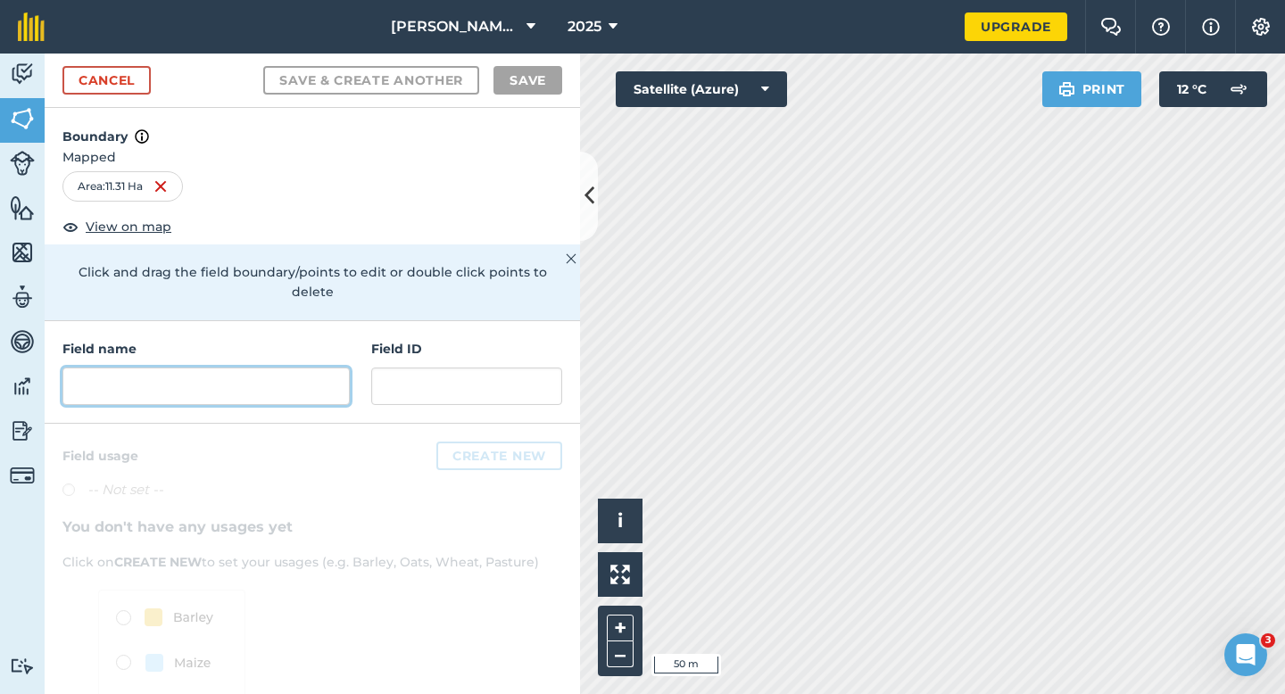
click at [184, 368] on input "text" at bounding box center [205, 386] width 287 height 37
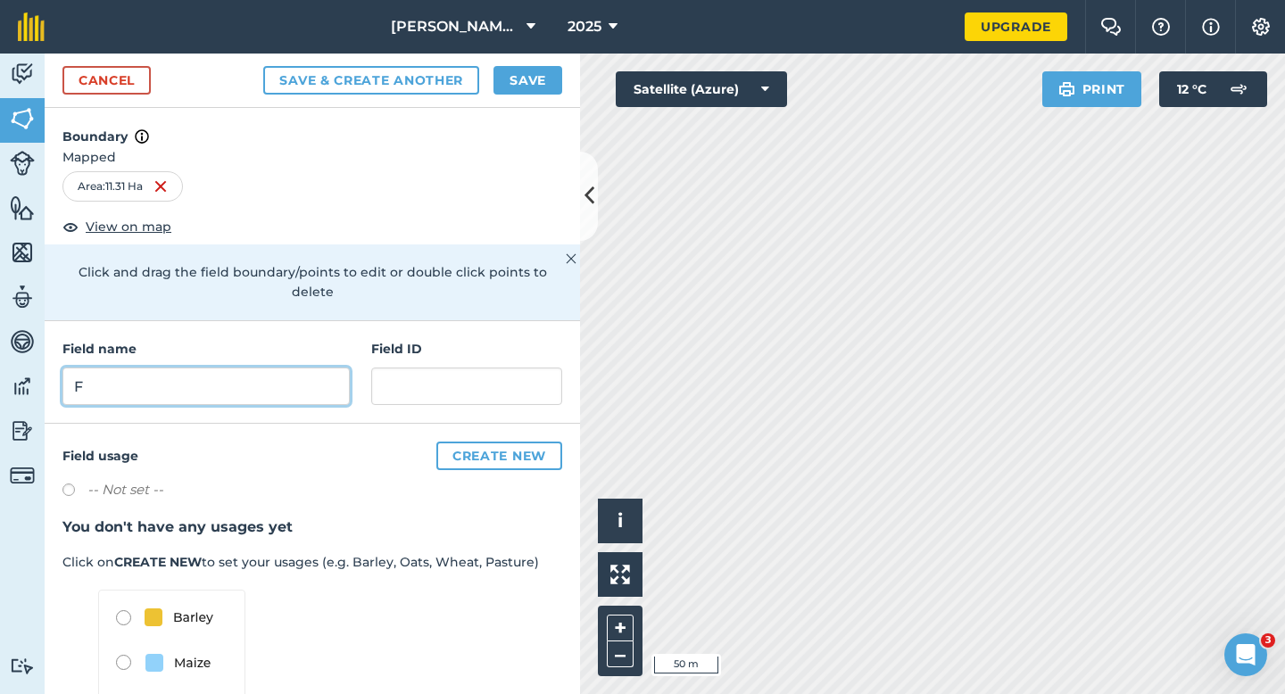
type input "F"
click at [515, 71] on button "Save" at bounding box center [528, 80] width 69 height 29
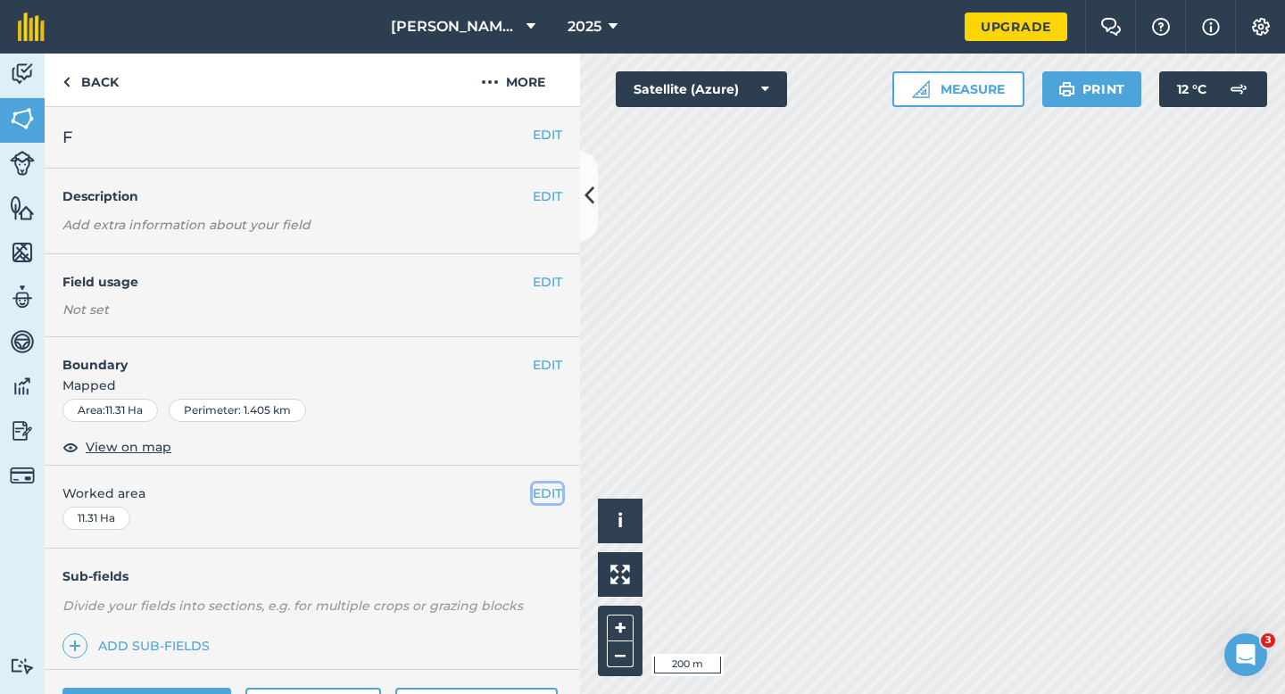
click at [547, 494] on button "EDIT" at bounding box center [547, 494] width 29 height 20
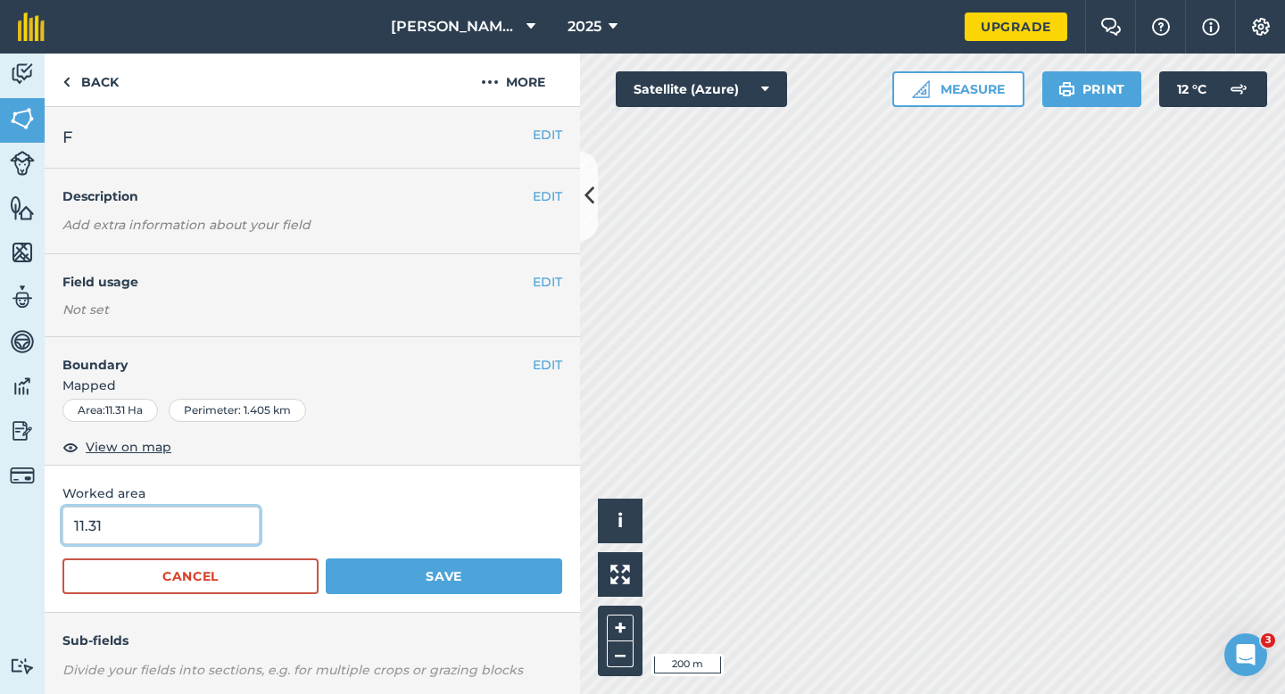
click at [137, 543] on input "11.31" at bounding box center [160, 525] width 197 height 37
type input "11.3"
click at [326, 559] on button "Save" at bounding box center [444, 577] width 237 height 36
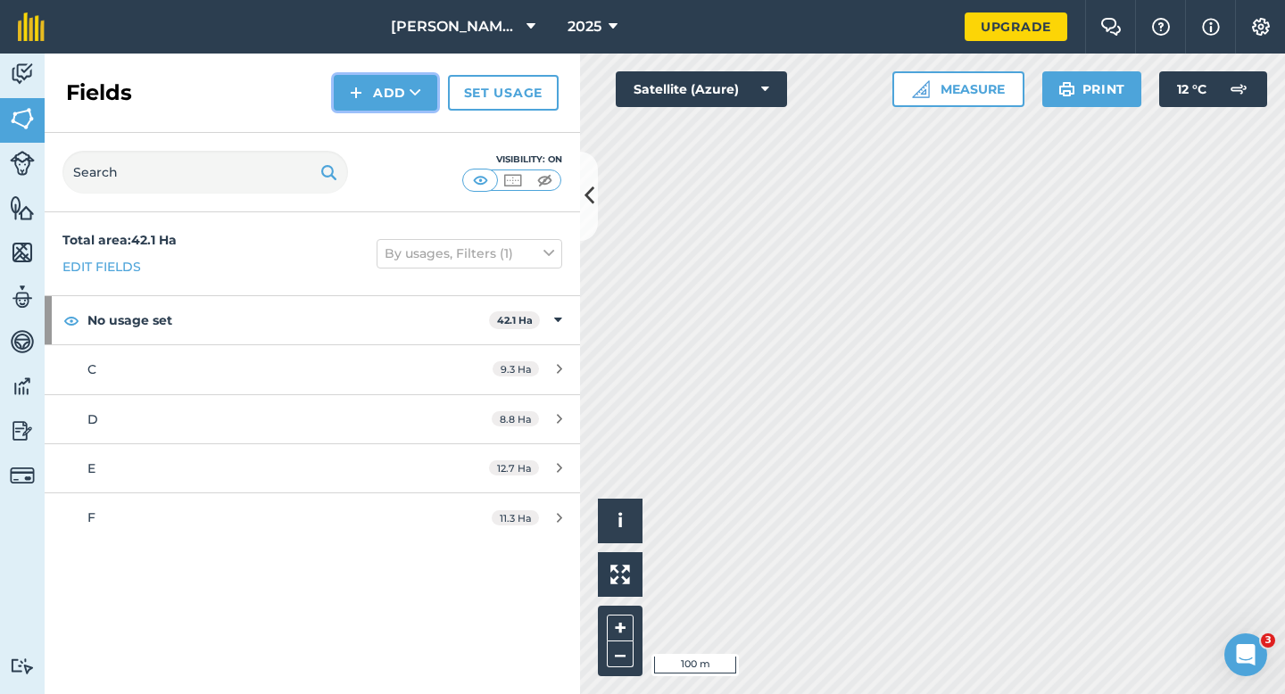
click at [363, 92] on button "Add" at bounding box center [386, 93] width 104 height 36
click at [364, 132] on link "Draw" at bounding box center [385, 132] width 98 height 39
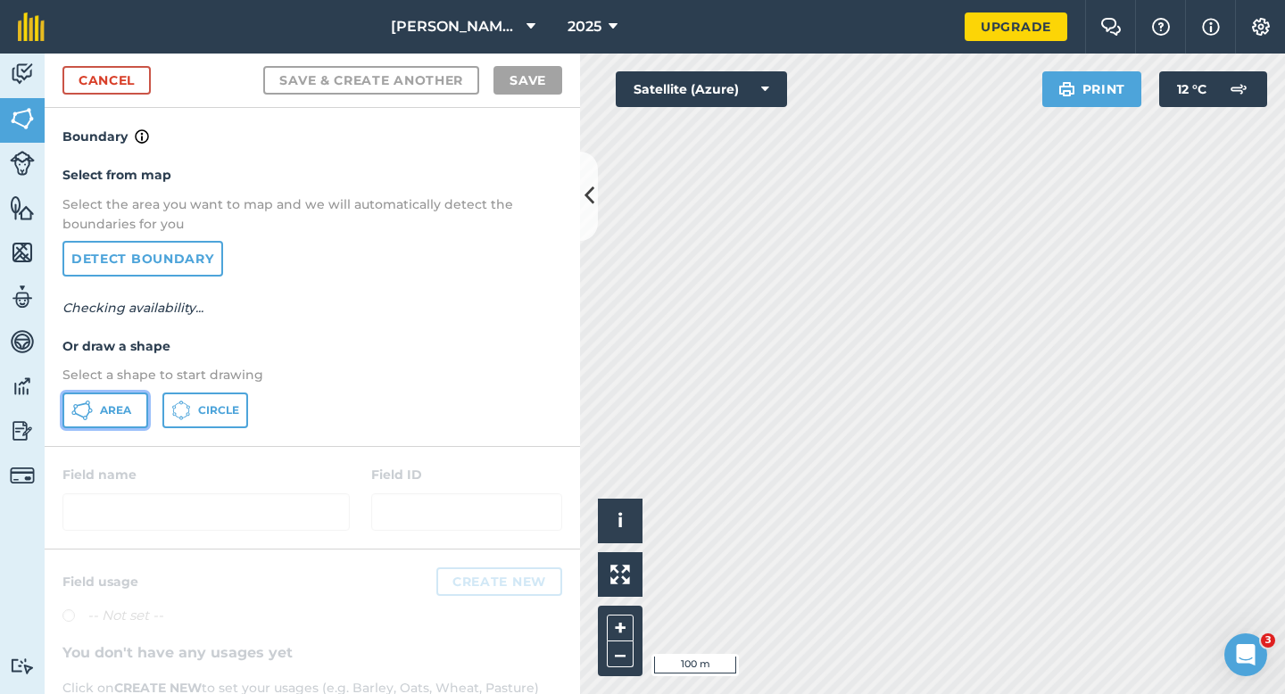
click at [96, 425] on button "Area" at bounding box center [105, 411] width 86 height 36
